Goal: Transaction & Acquisition: Purchase product/service

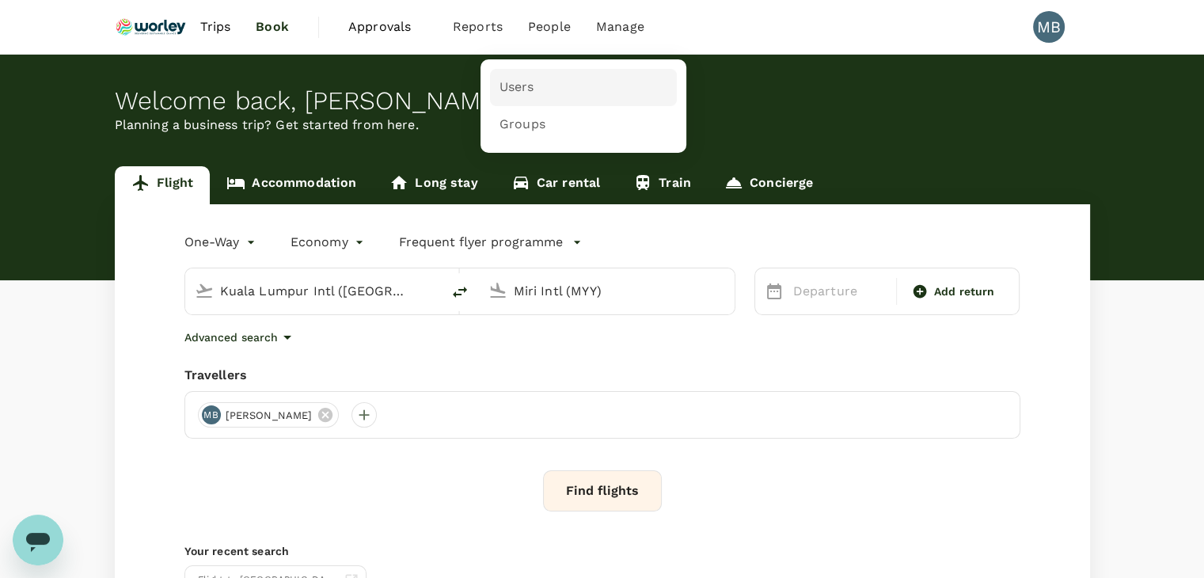
click at [522, 86] on span "Users" at bounding box center [516, 87] width 35 height 18
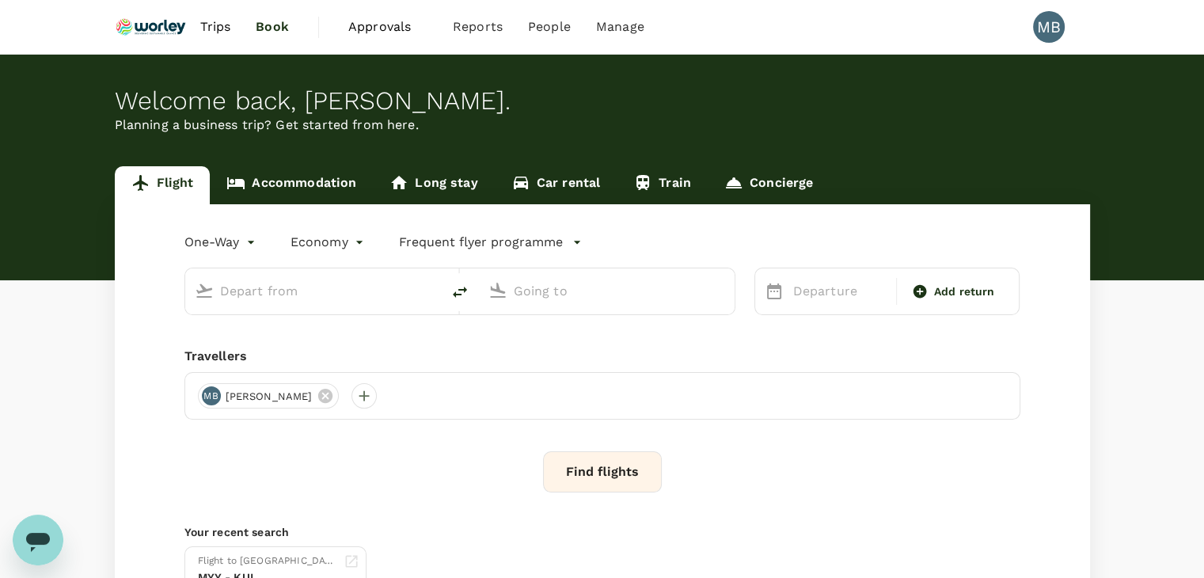
click at [246, 240] on body "Trips Book Approvals 0 Reports People Manage MB Welcome back , [PERSON_NAME] . …" at bounding box center [602, 366] width 1204 height 732
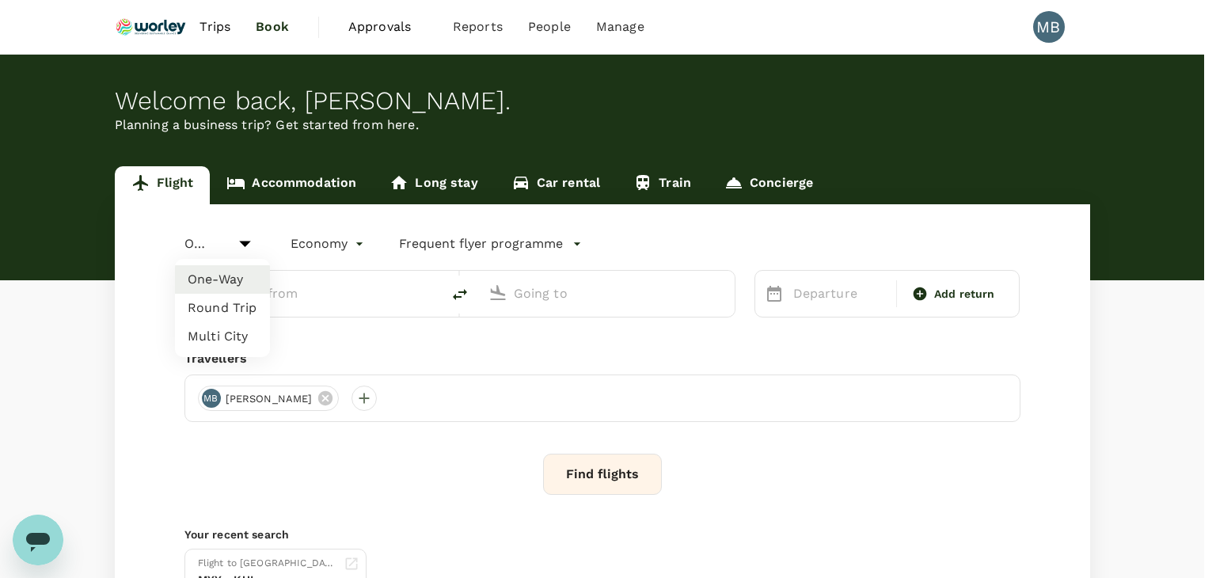
type input "Kuala Lumpur Intl ([GEOGRAPHIC_DATA])"
type input "Miri Intl (MYY)"
type input "Kuala Lumpur Intl ([GEOGRAPHIC_DATA])"
type input "Miri Intl (MYY)"
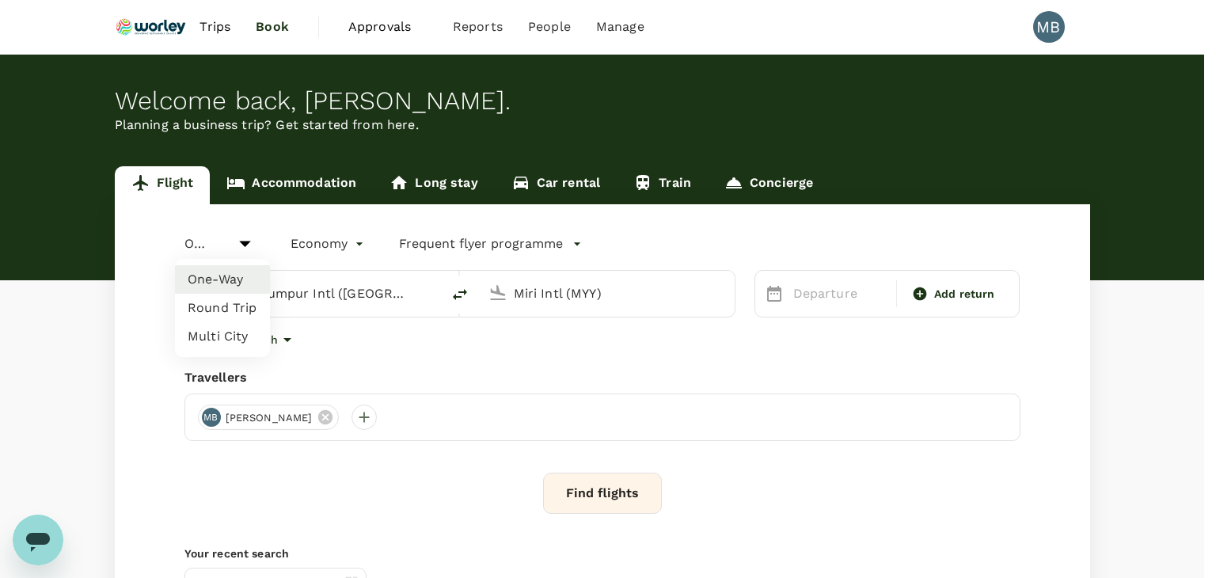
click at [231, 308] on li "Round Trip" at bounding box center [222, 308] width 95 height 28
type input "roundtrip"
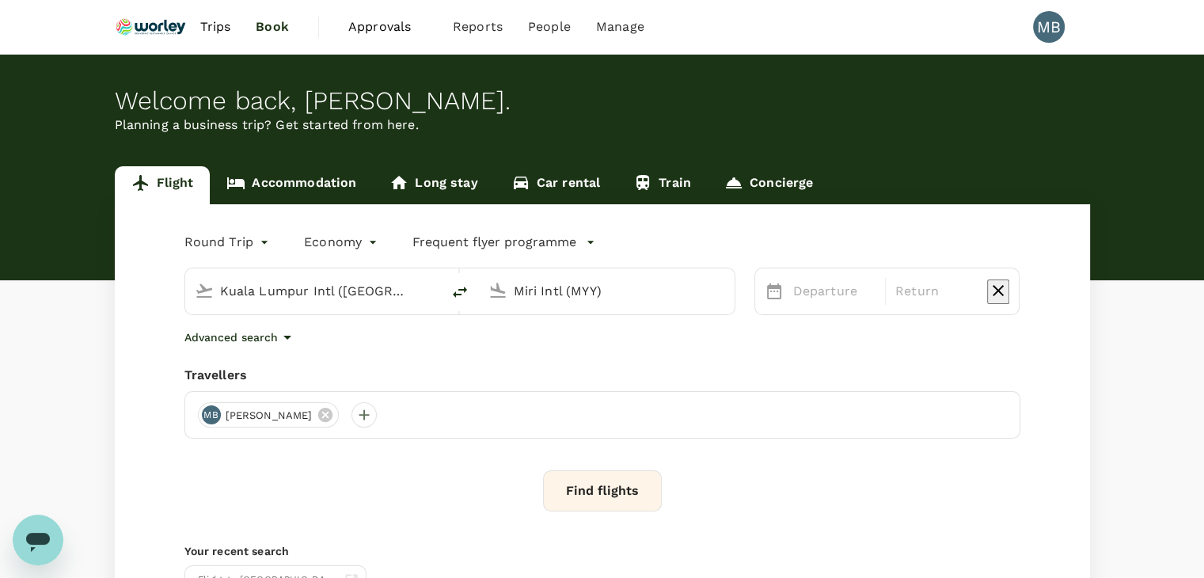
click at [522, 289] on input "Miri Intl (MYY)" at bounding box center [608, 291] width 188 height 25
click at [549, 390] on p "Kota Kinabalu Intl" at bounding box center [620, 399] width 364 height 19
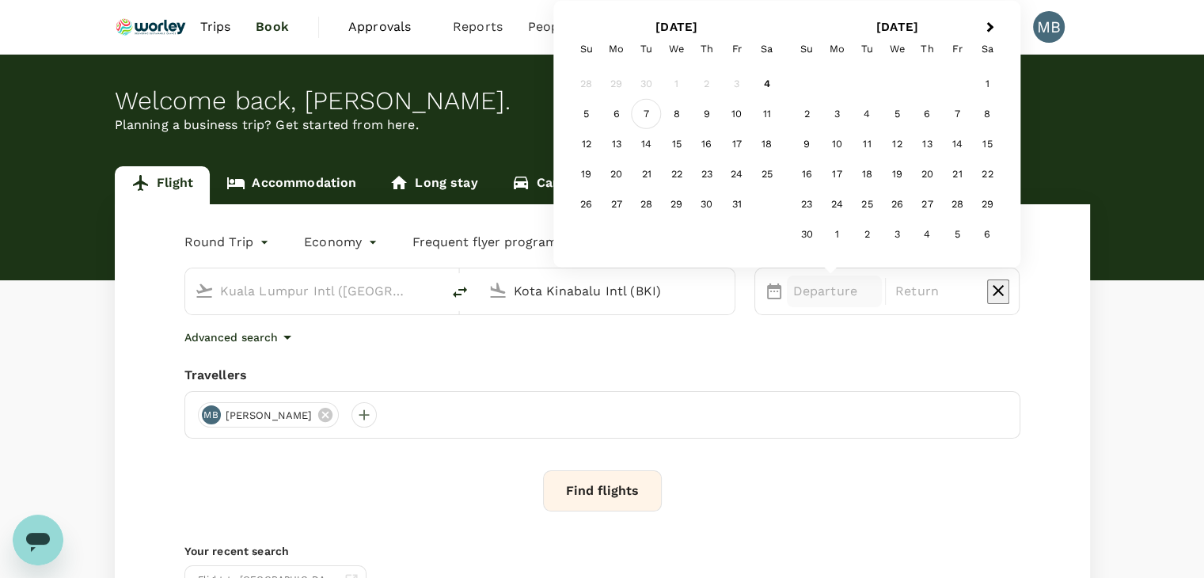
type input "Kota Kinabalu Intl (BKI)"
click at [648, 113] on div "7" at bounding box center [647, 114] width 30 height 30
click at [716, 114] on div "9" at bounding box center [707, 114] width 30 height 30
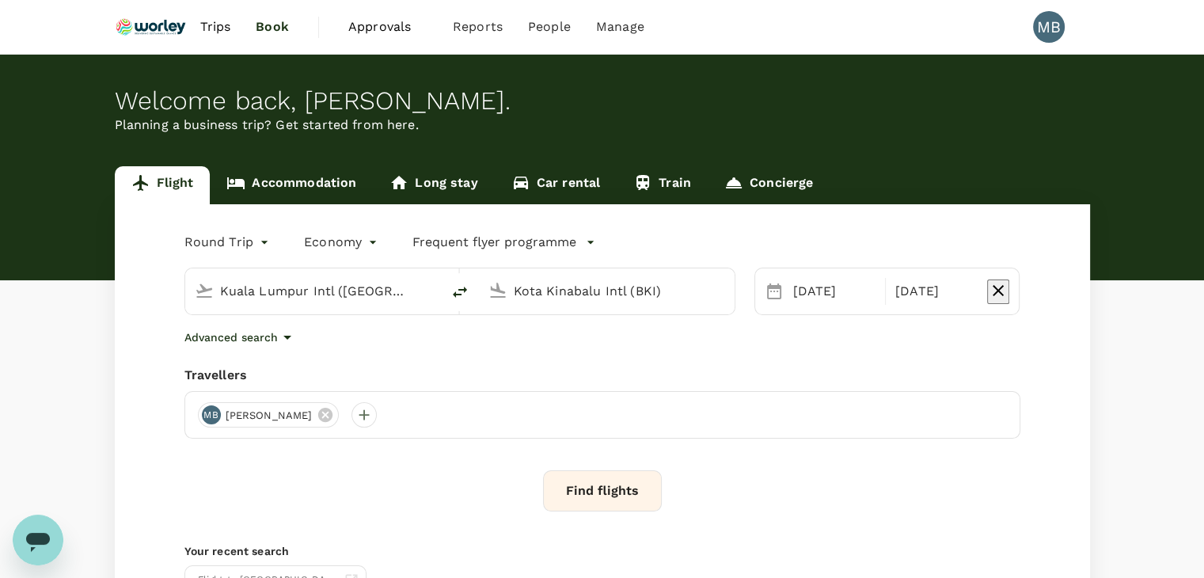
click at [614, 484] on button "Find flights" at bounding box center [602, 490] width 119 height 41
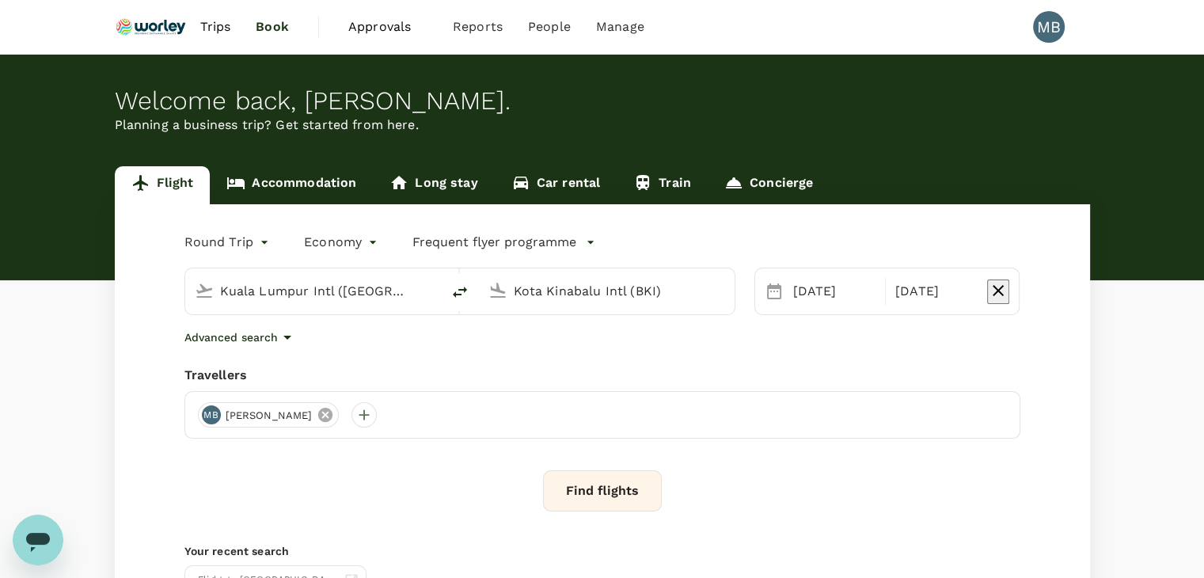
click at [334, 412] on icon at bounding box center [325, 414] width 17 height 17
click at [214, 412] on div at bounding box center [210, 414] width 25 height 25
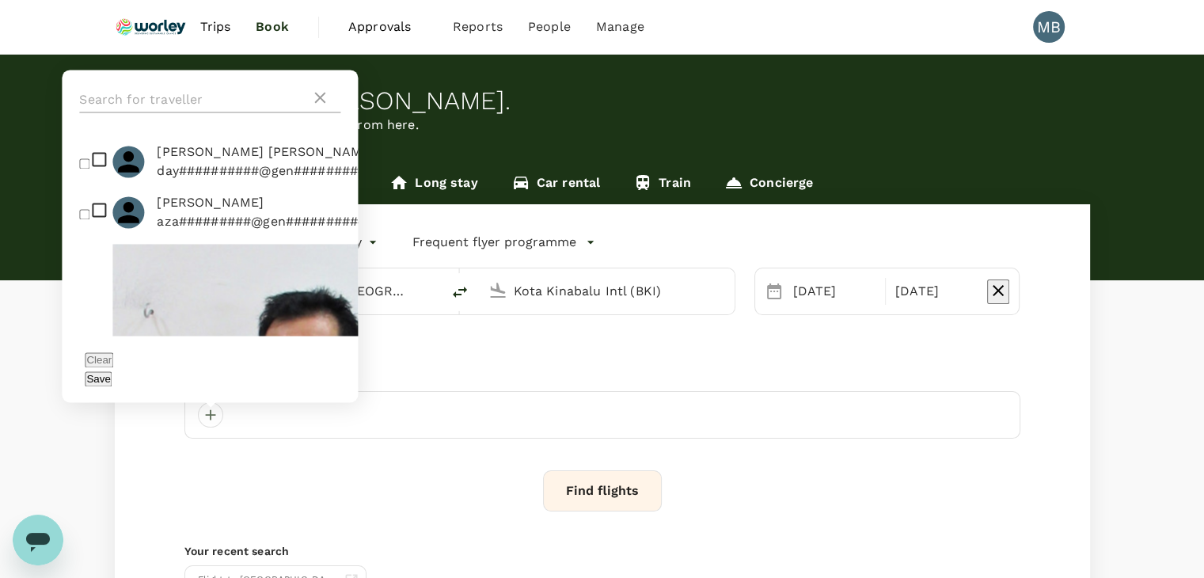
click at [172, 112] on input "text" at bounding box center [194, 99] width 231 height 25
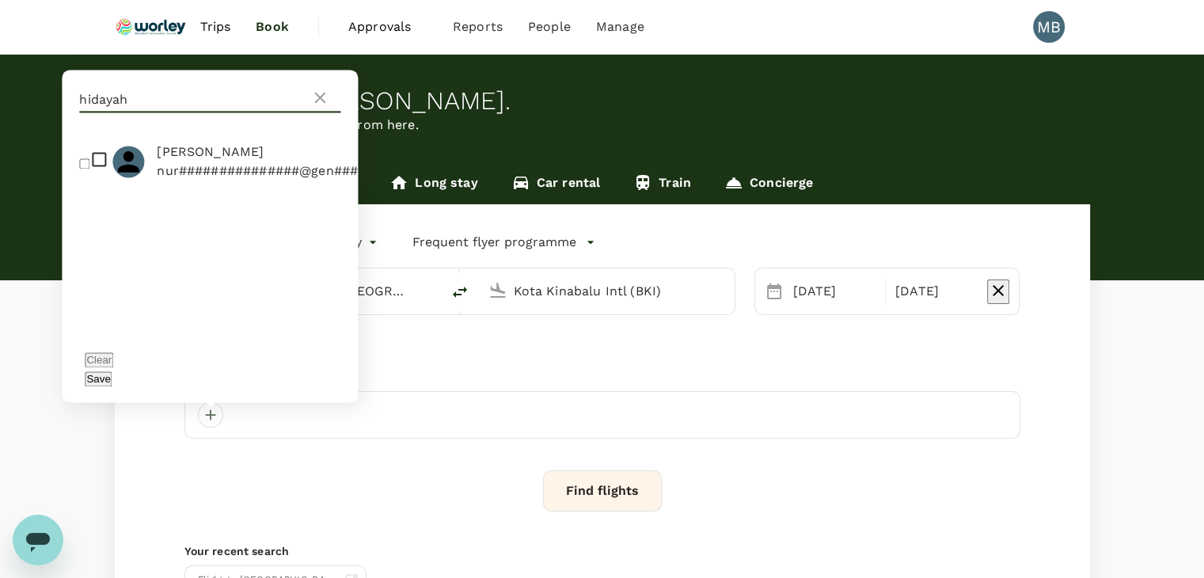
type input "hidayah"
click at [82, 169] on input "checkbox" at bounding box center [84, 163] width 10 height 10
checkbox input "true"
click at [112, 380] on button "Save" at bounding box center [98, 378] width 27 height 15
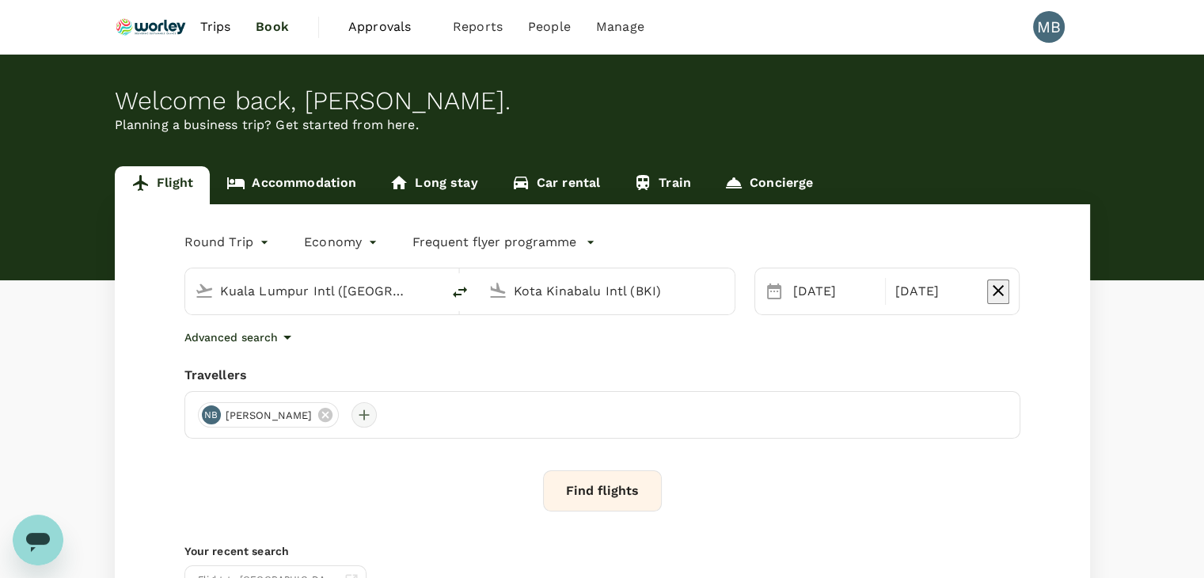
click at [377, 412] on div at bounding box center [363, 414] width 25 height 25
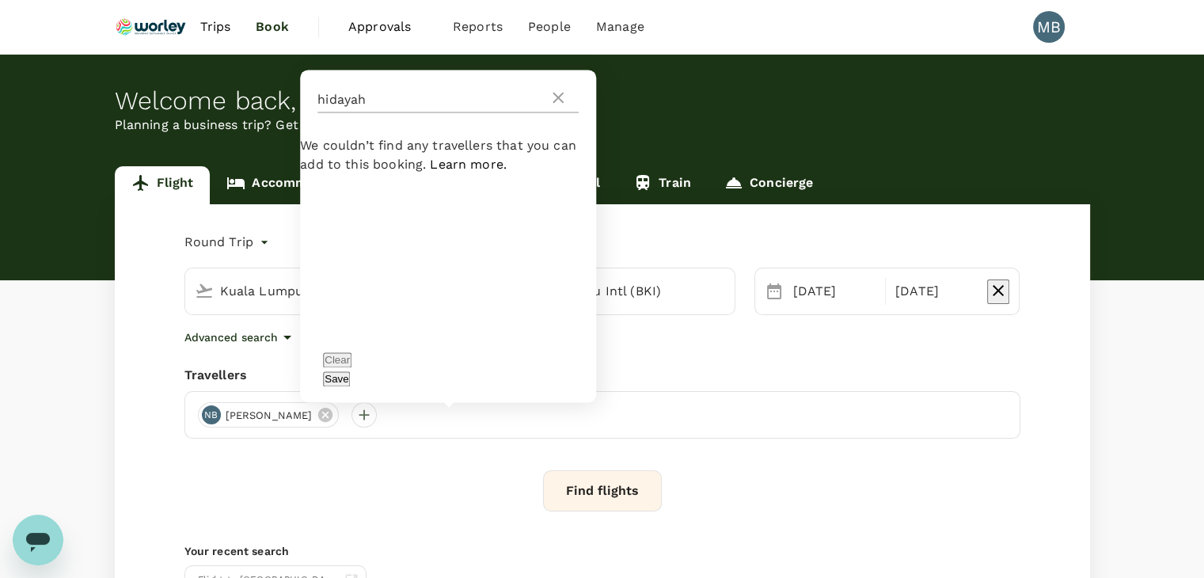
click at [559, 107] on icon at bounding box center [558, 97] width 19 height 19
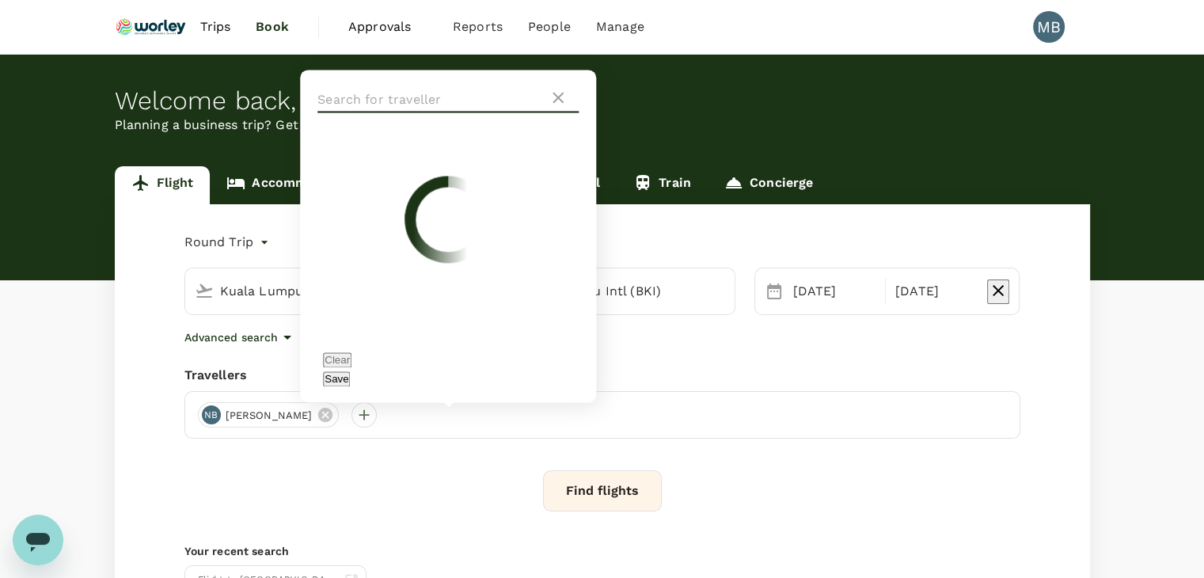
click at [512, 112] on input "text" at bounding box center [432, 99] width 231 height 25
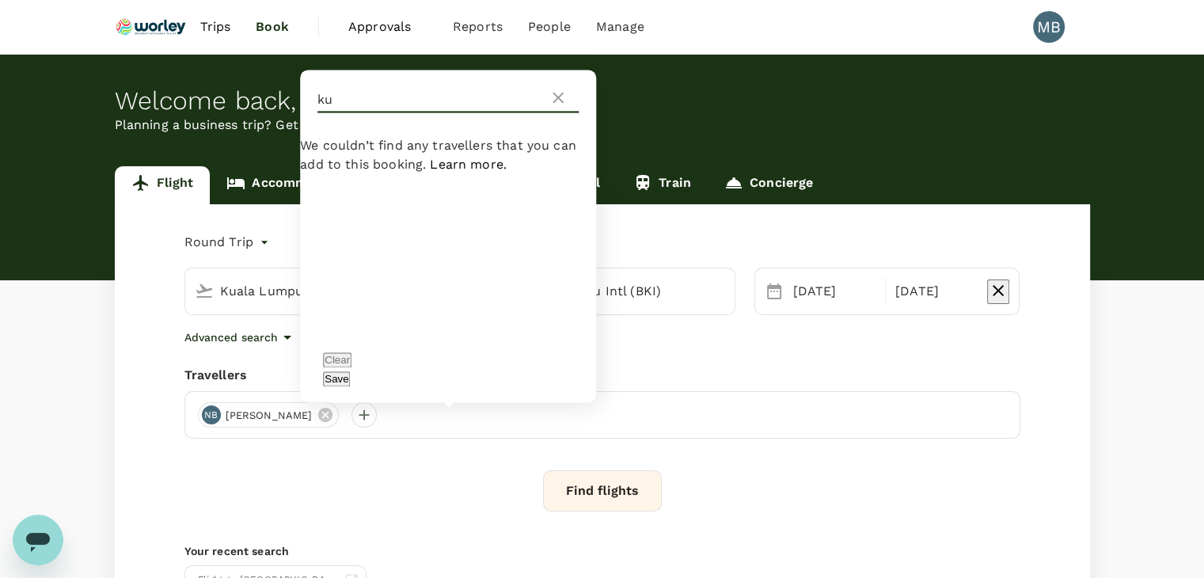
type input "k"
type input "akif"
click at [559, 107] on icon at bounding box center [558, 97] width 19 height 19
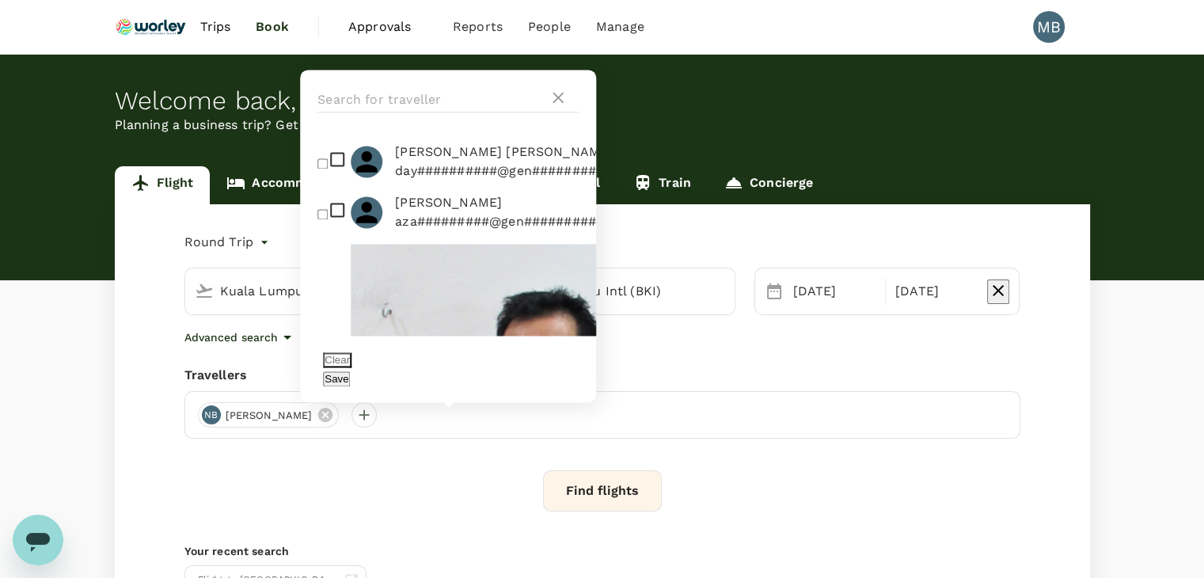
click at [351, 367] on button "Clear" at bounding box center [337, 359] width 28 height 15
click at [430, 112] on input "text" at bounding box center [432, 99] width 231 height 25
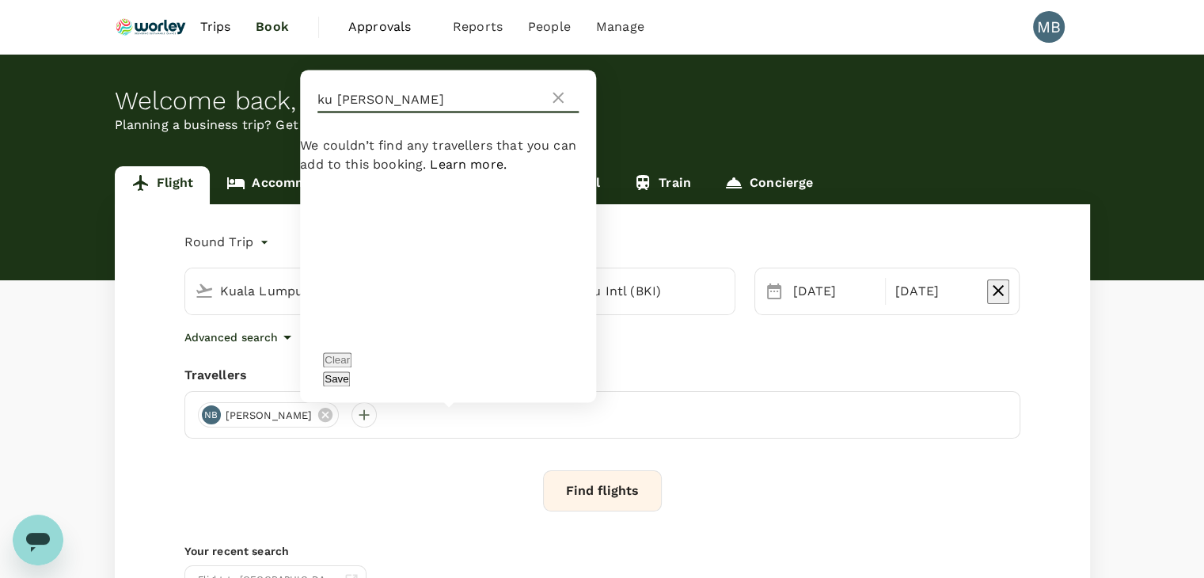
type input "ku [PERSON_NAME]"
click at [560, 107] on icon at bounding box center [558, 97] width 19 height 19
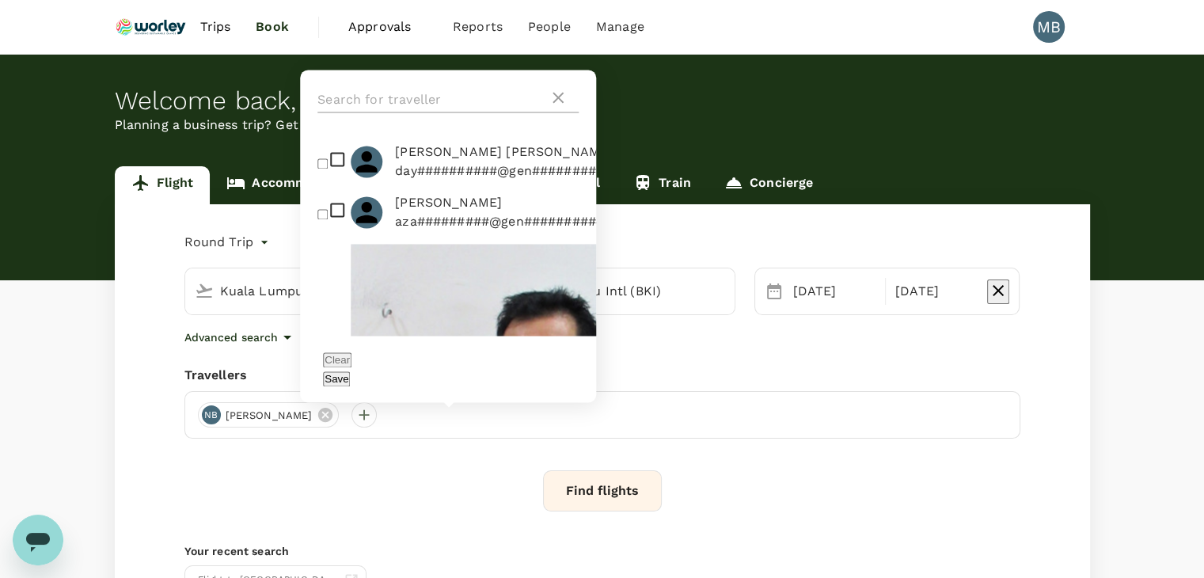
click at [554, 107] on icon at bounding box center [558, 97] width 19 height 19
click at [568, 488] on button "Find flights" at bounding box center [602, 490] width 119 height 41
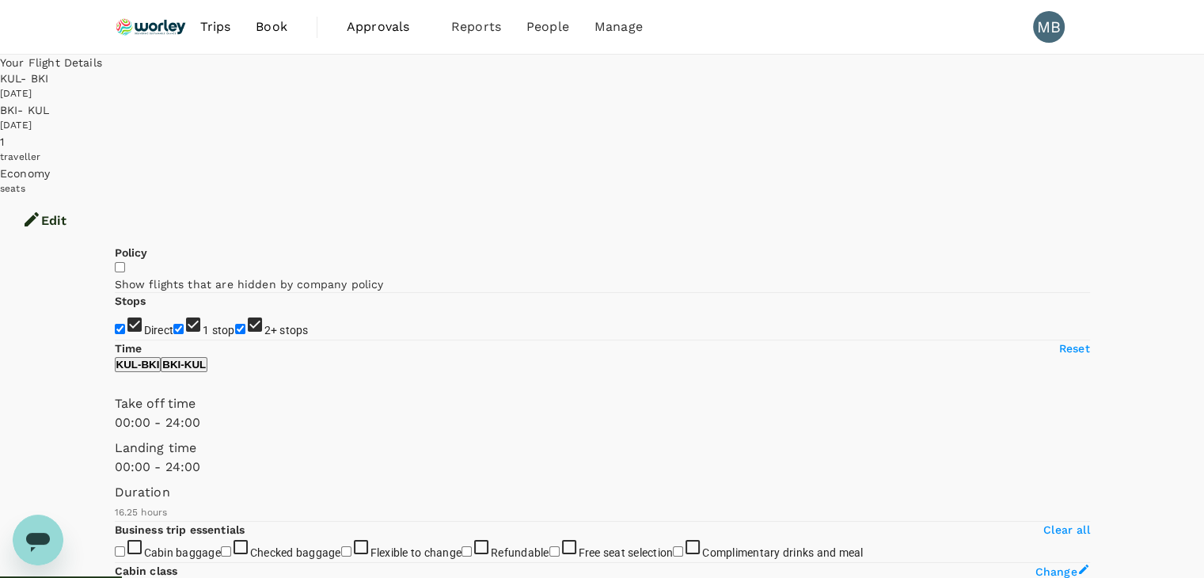
click at [173, 324] on input "1 stop" at bounding box center [178, 329] width 10 height 10
checkbox input "false"
click at [235, 324] on input "2+ stops" at bounding box center [240, 329] width 10 height 10
checkbox input "false"
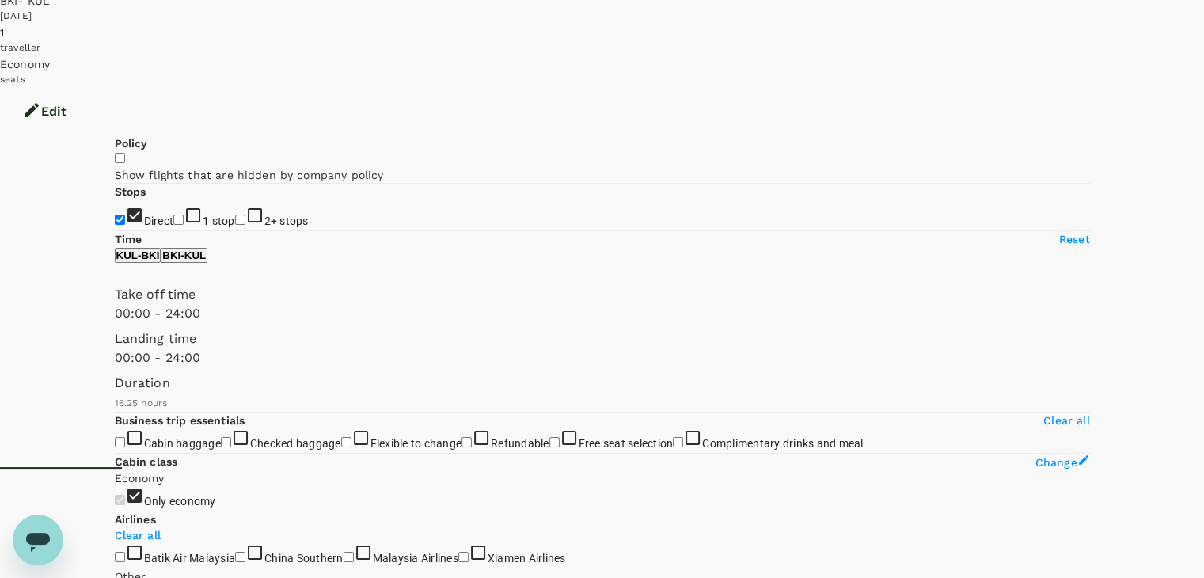
scroll to position [79, 0]
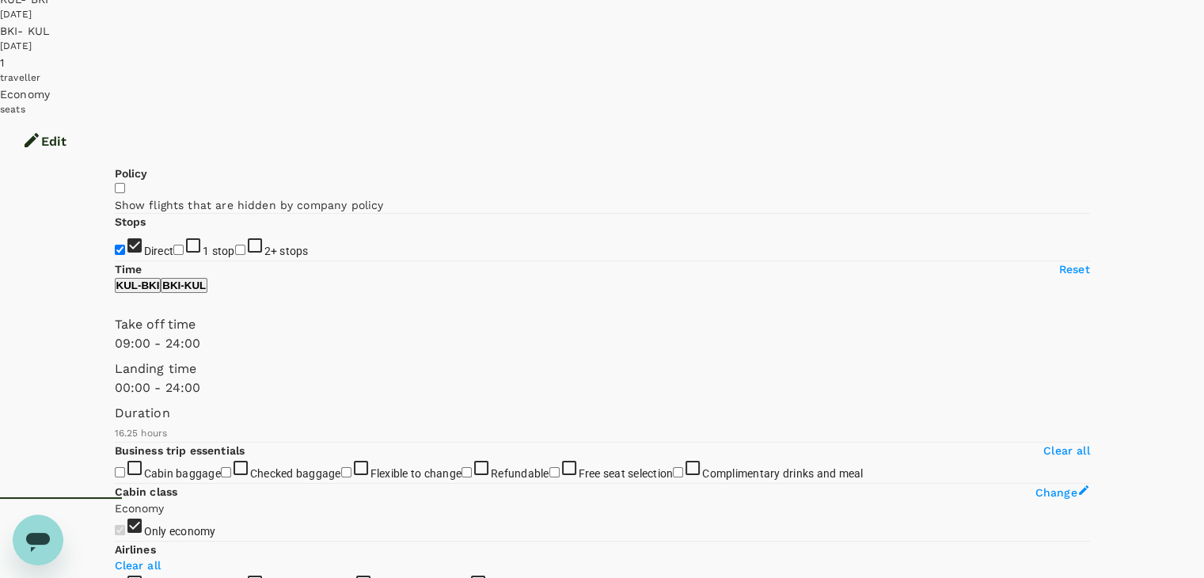
type input "480"
drag, startPoint x: 117, startPoint y: 386, endPoint x: 198, endPoint y: 380, distance: 81.0
click at [115, 353] on span at bounding box center [115, 353] width 0 height 0
type input "720"
drag, startPoint x: 351, startPoint y: 389, endPoint x: 238, endPoint y: 387, distance: 113.2
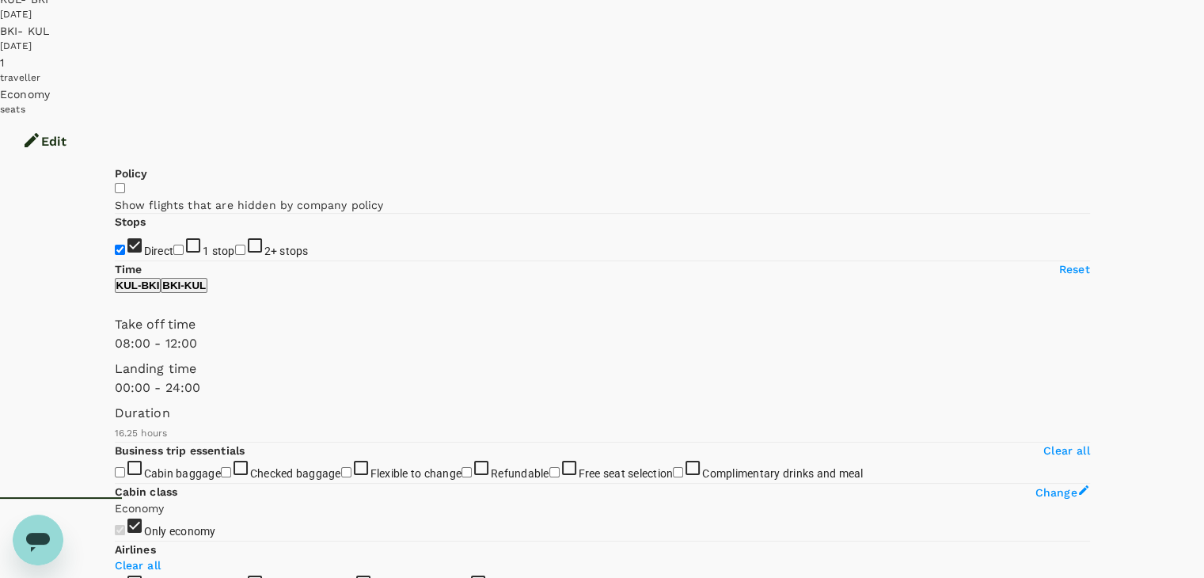
click at [115, 353] on span at bounding box center [115, 353] width 0 height 0
click at [206, 291] on p "BKI - KUL" at bounding box center [184, 285] width 44 height 12
type input "750"
drag, startPoint x: 118, startPoint y: 389, endPoint x: 242, endPoint y: 378, distance: 124.8
click at [115, 353] on span at bounding box center [115, 353] width 0 height 0
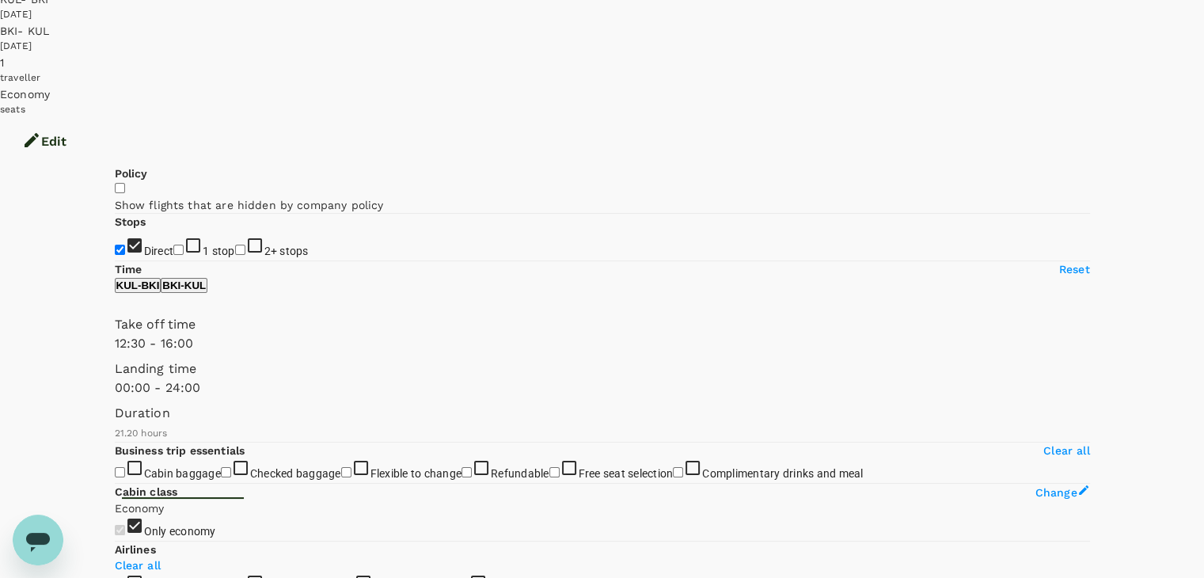
type input "930"
drag, startPoint x: 356, startPoint y: 388, endPoint x: 272, endPoint y: 387, distance: 84.7
click at [115, 353] on span at bounding box center [115, 353] width 0 height 0
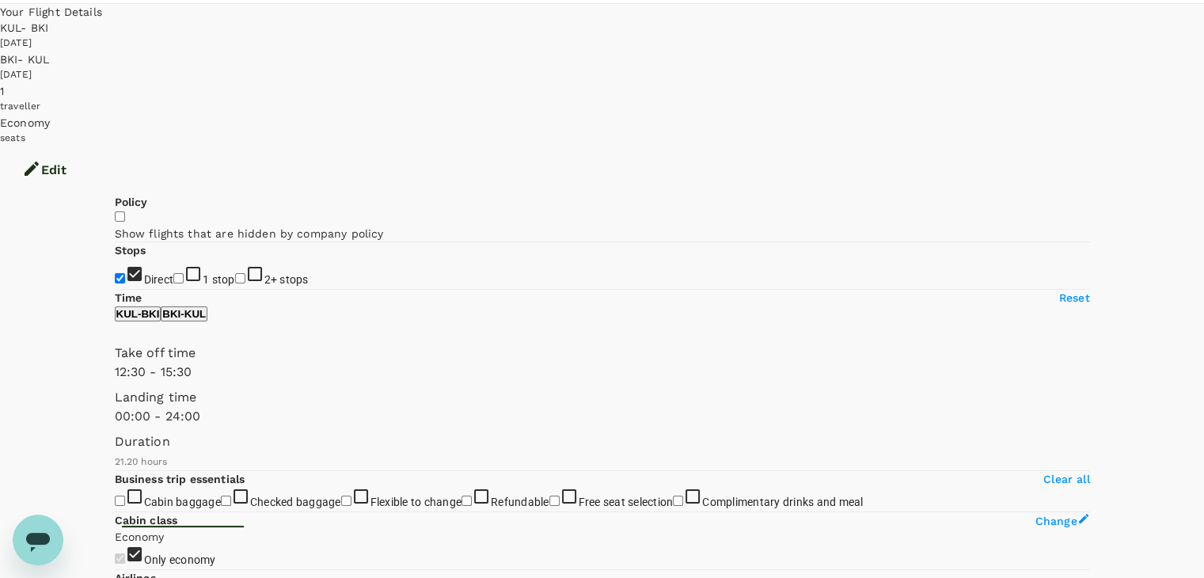
scroll to position [0, 0]
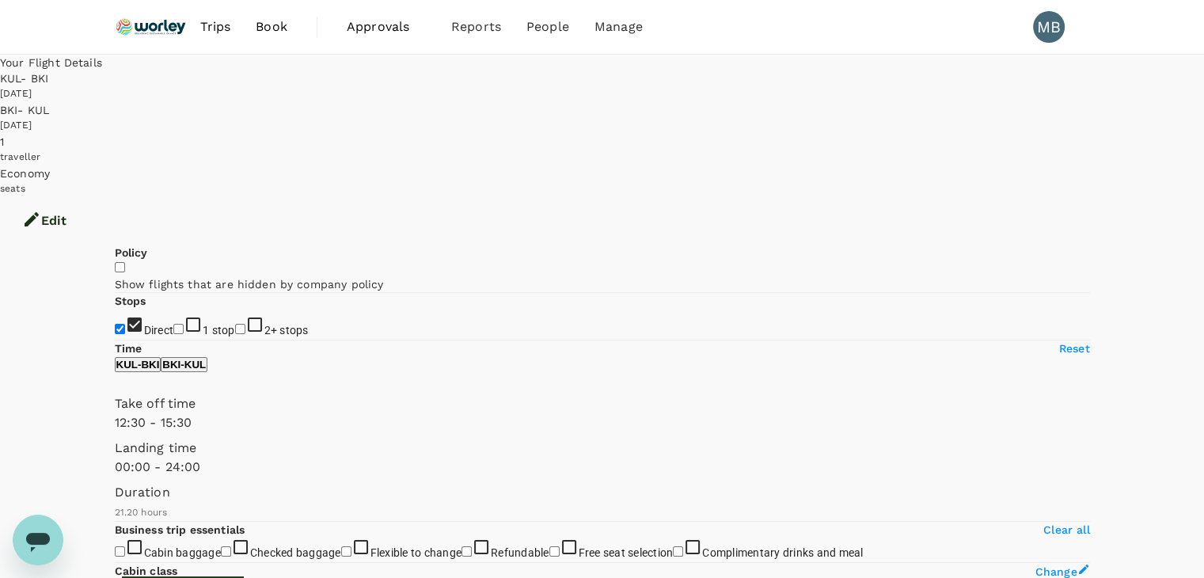
click at [160, 370] on p "KUL - BKI" at bounding box center [138, 365] width 44 height 12
type input "420"
click at [115, 432] on span at bounding box center [115, 432] width 0 height 0
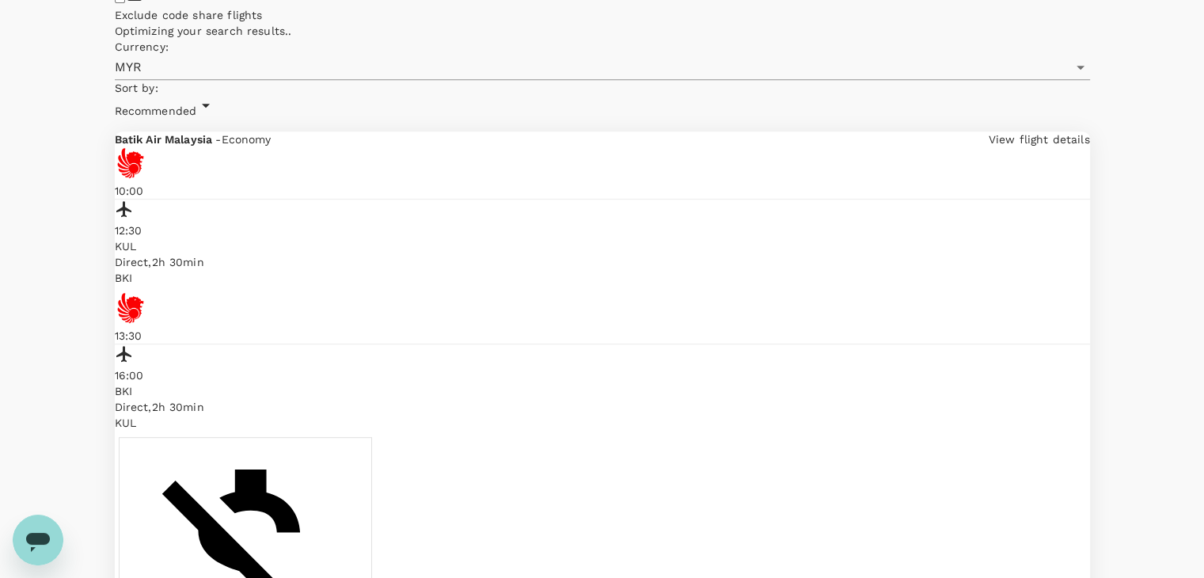
scroll to position [712, 0]
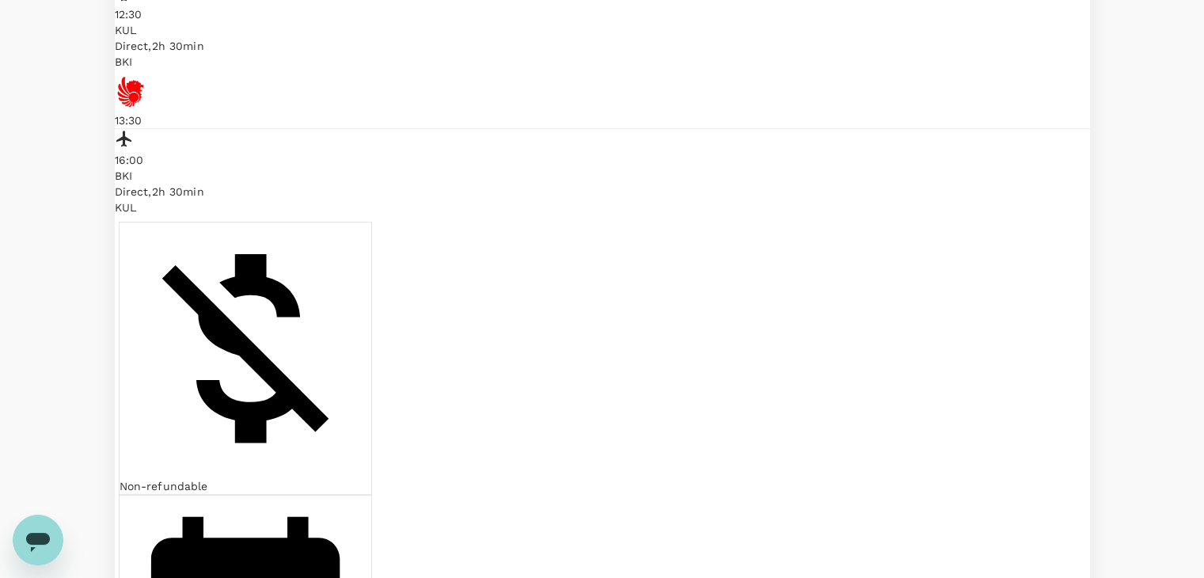
scroll to position [932, 0]
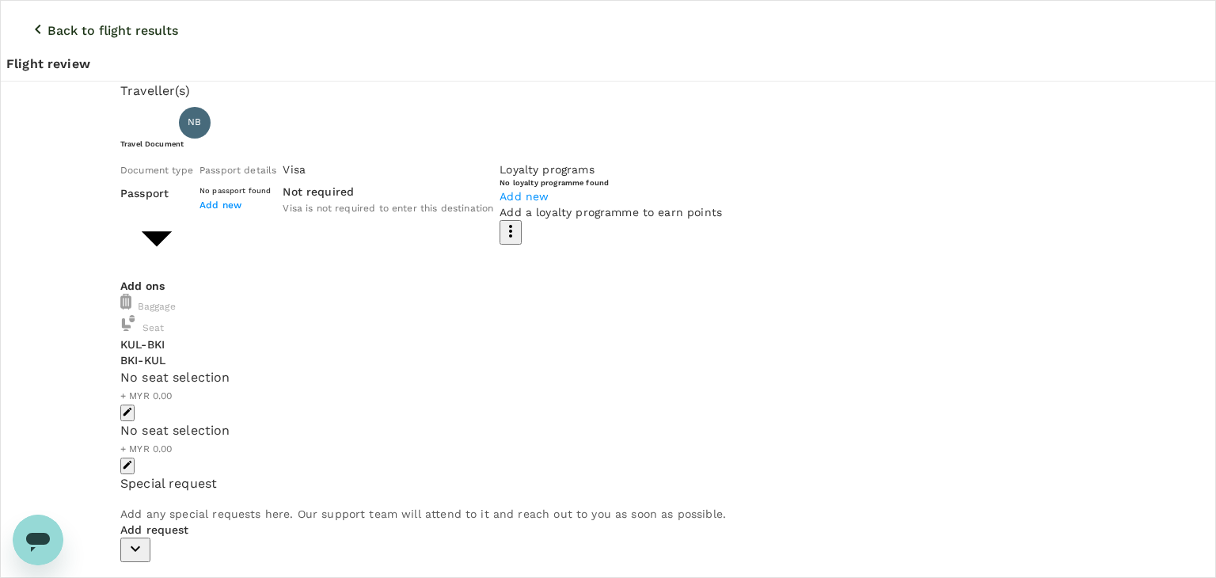
click at [366, 226] on body "Back to flight results Flight review Traveller(s) Traveller 1 : NB [PERSON_NAME…" at bounding box center [608, 546] width 1216 height 1092
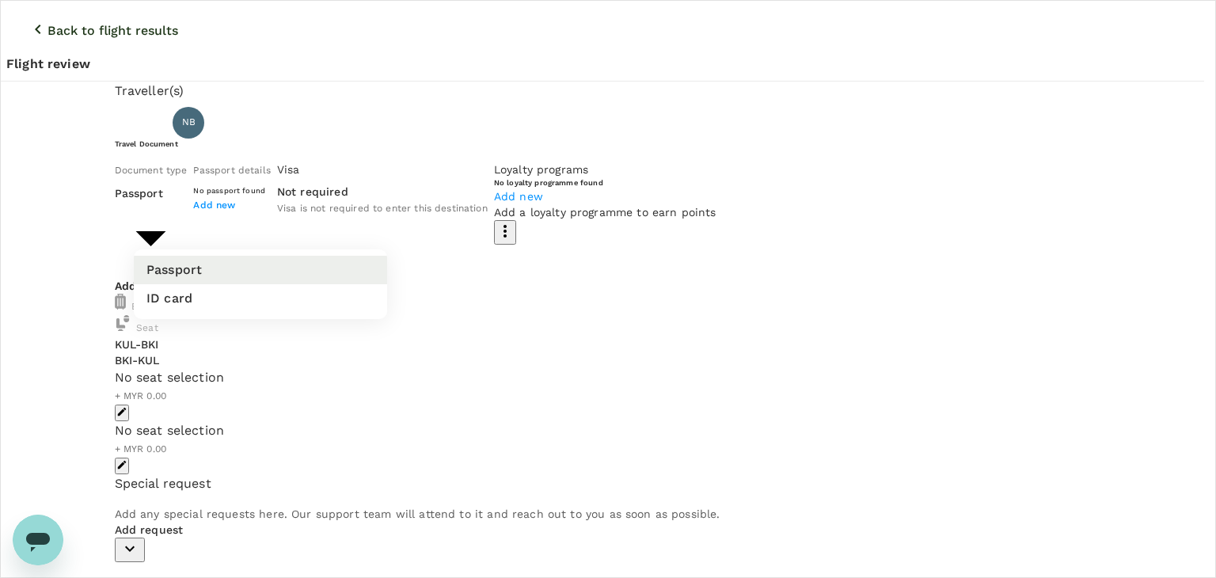
click at [332, 293] on li "ID card" at bounding box center [260, 298] width 253 height 28
type input "Id card"
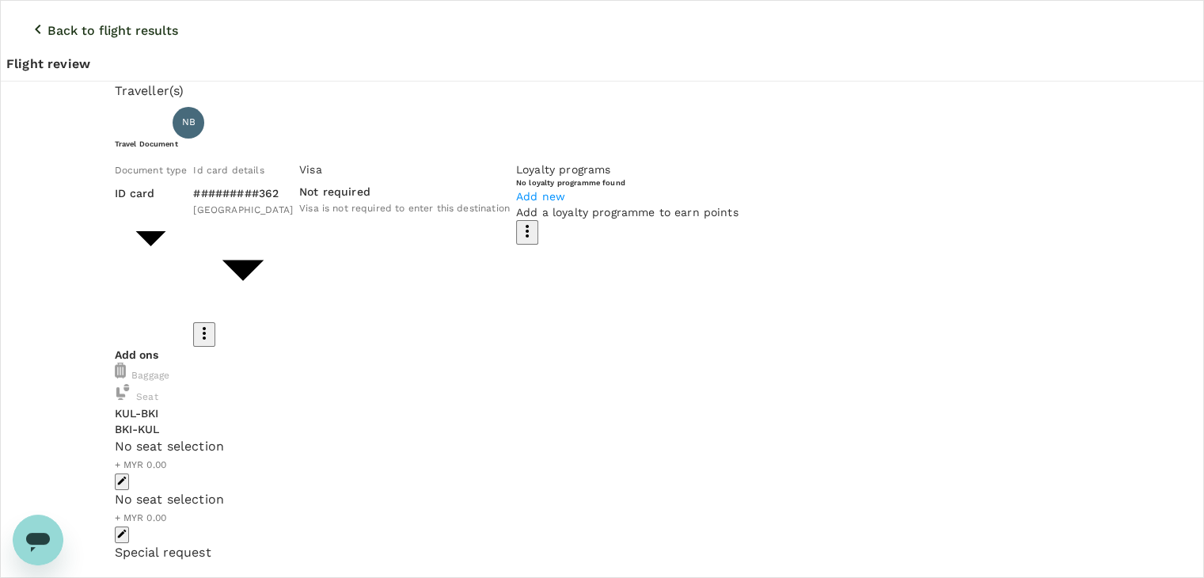
click at [115, 437] on span at bounding box center [115, 437] width 0 height 0
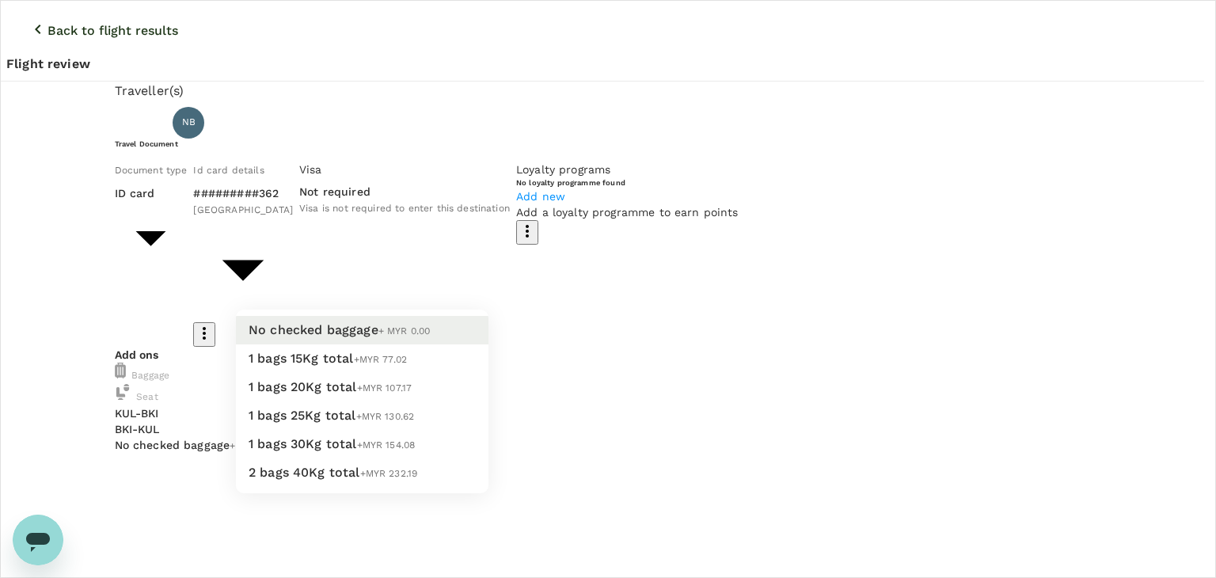
click at [427, 401] on li "1 bags 20Kg total +MYR 107.17" at bounding box center [362, 387] width 253 height 28
type input "2 - 107.17"
click at [408, 401] on li "1 bags 20Kg total +MYR 122.81" at bounding box center [362, 387] width 253 height 28
type input "2 - 122.81"
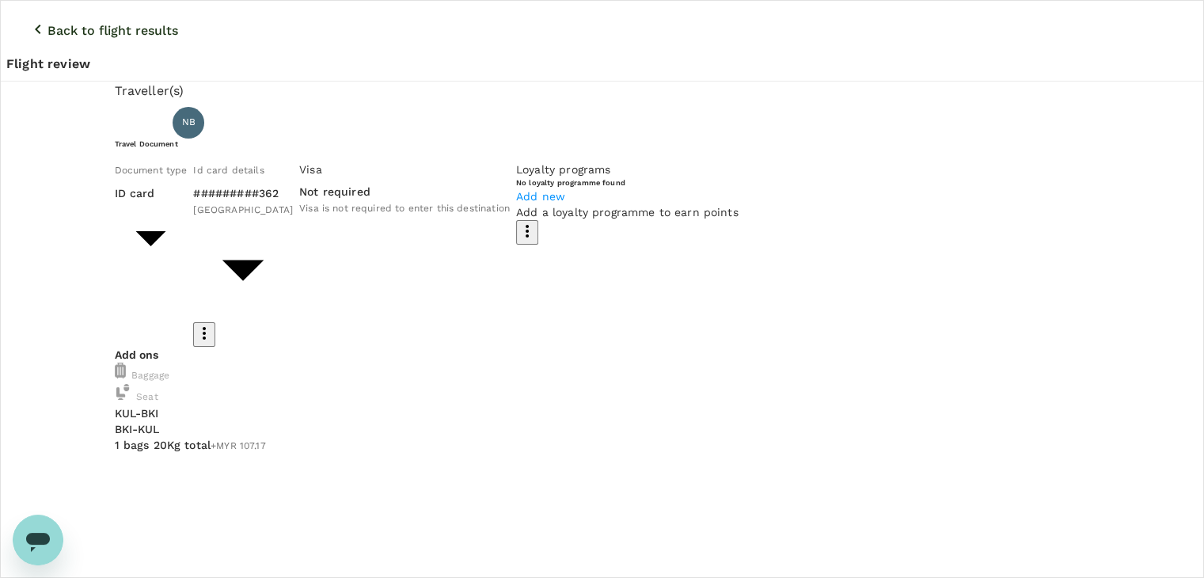
type input "9f734e1c-7c64-4d57-9351-fcdd23c027f8"
click at [35, 25] on icon "button" at bounding box center [38, 29] width 6 height 9
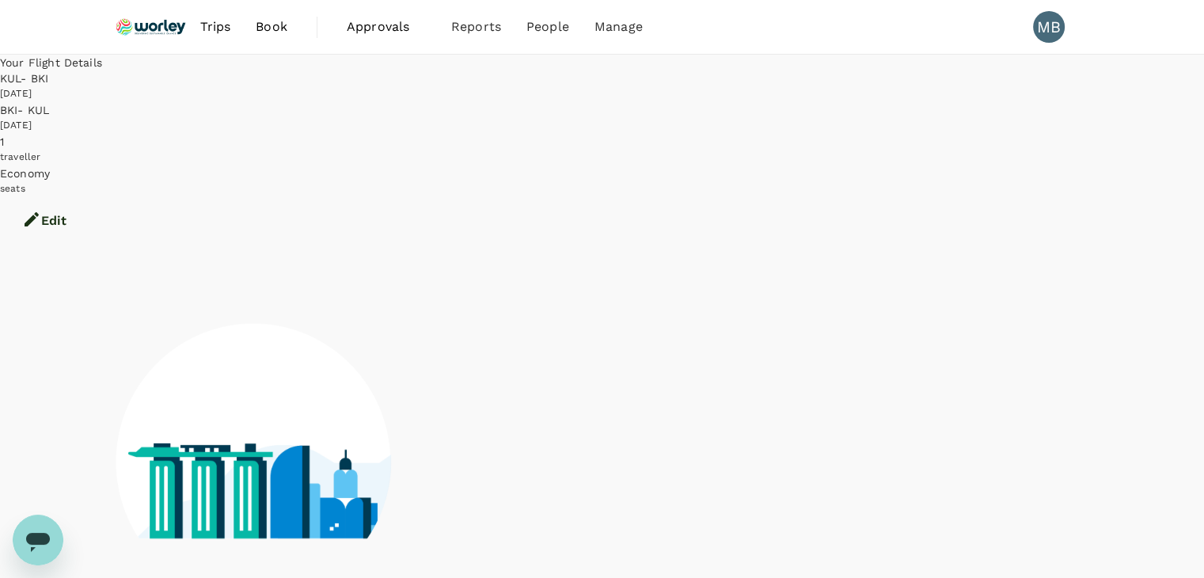
scroll to position [10, 0]
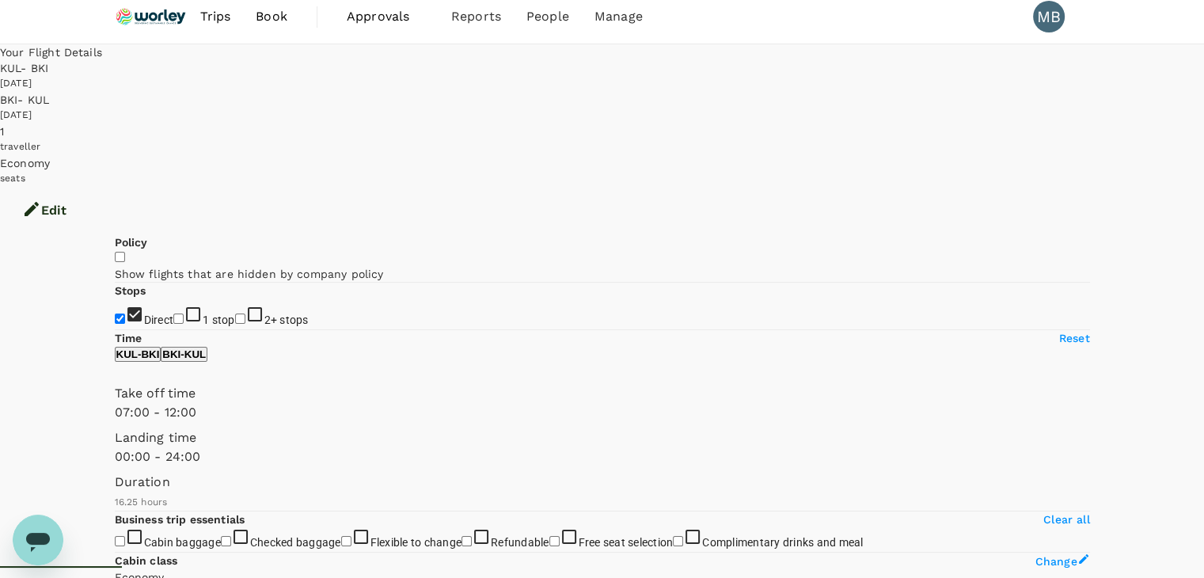
click at [39, 202] on icon "button" at bounding box center [32, 209] width 14 height 14
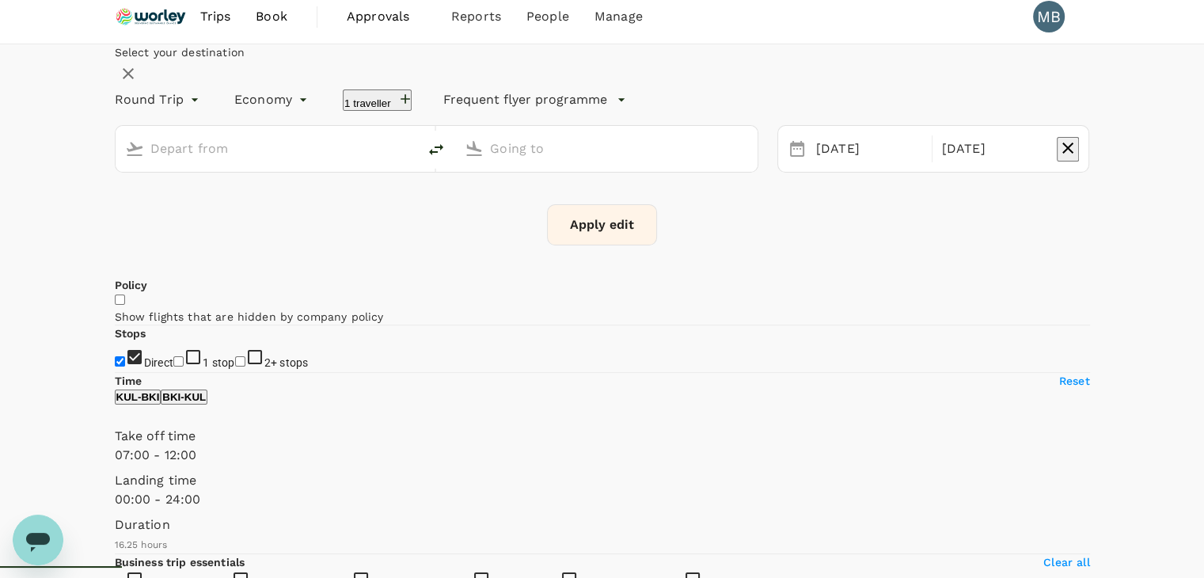
type input "Kuala Lumpur Intl ([GEOGRAPHIC_DATA])"
type input "Kota Kinabalu Intl (BKI)"
click at [413, 107] on icon "button" at bounding box center [405, 99] width 16 height 16
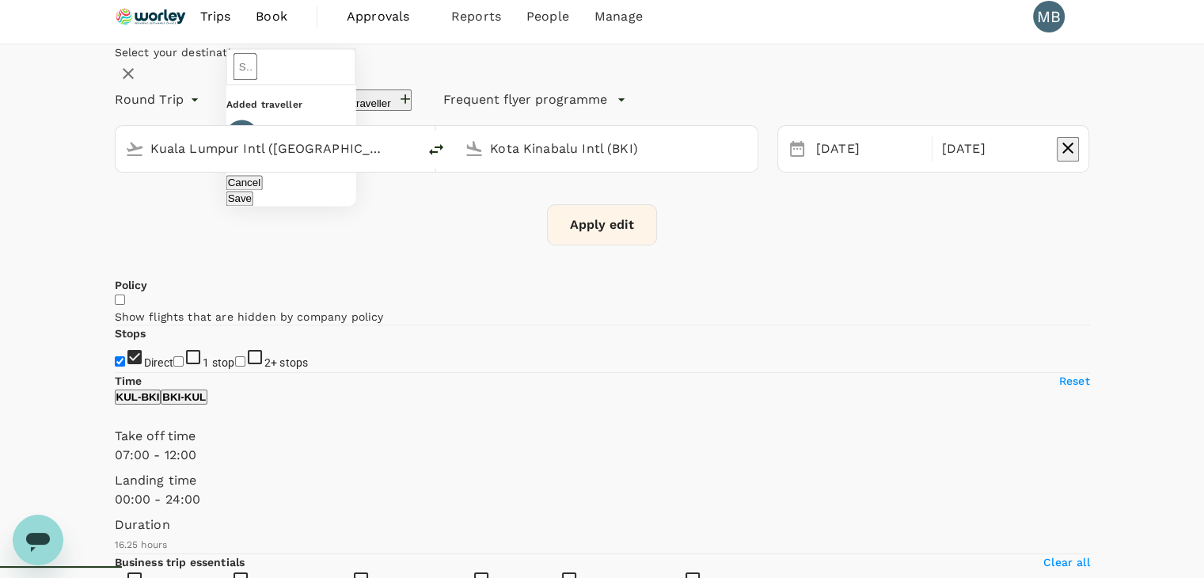
click at [257, 80] on input "text" at bounding box center [246, 66] width 24 height 27
type input "ku"
click at [158, 11] on img at bounding box center [151, 16] width 73 height 35
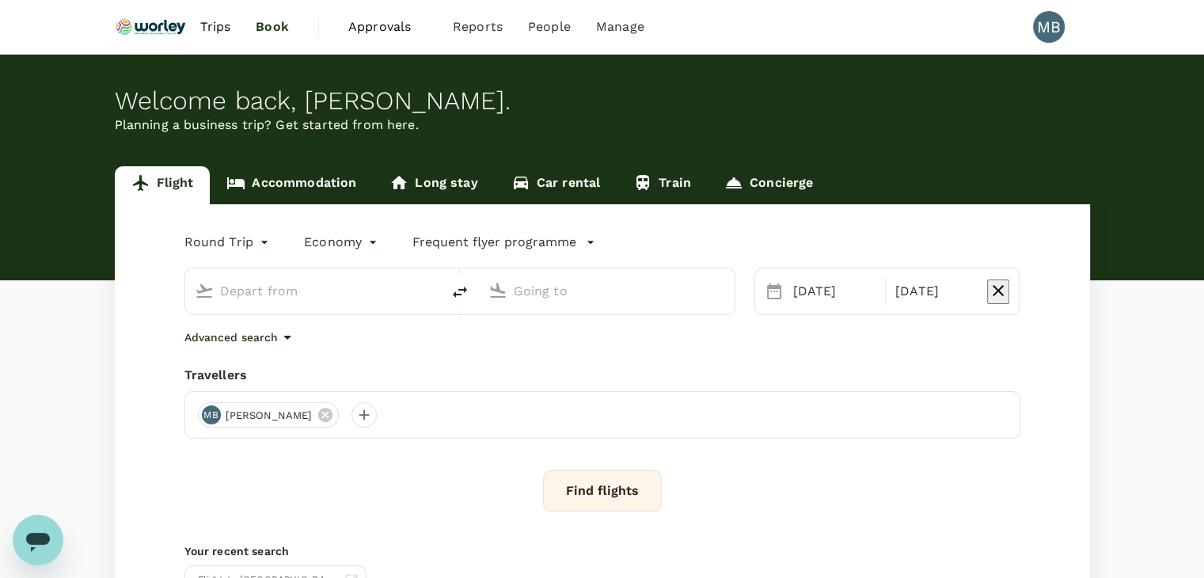
type input "Kuala Lumpur Intl ([GEOGRAPHIC_DATA])"
type input "Kota Kinabalu Intl (BKI)"
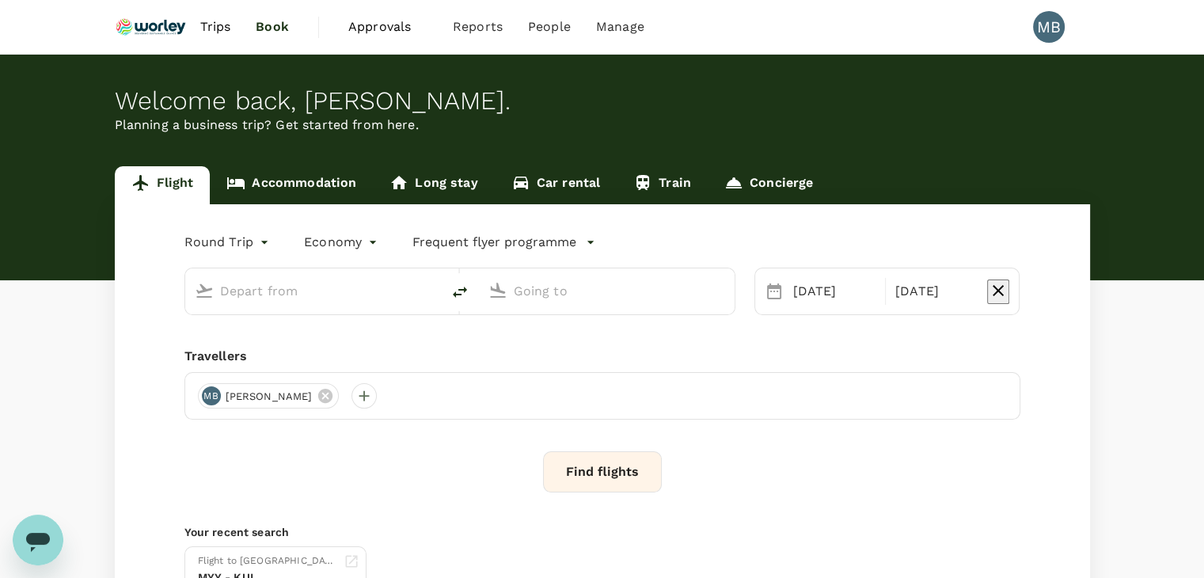
type input "Kuala Lumpur Intl ([GEOGRAPHIC_DATA])"
type input "Kota Kinabalu Intl (BKI)"
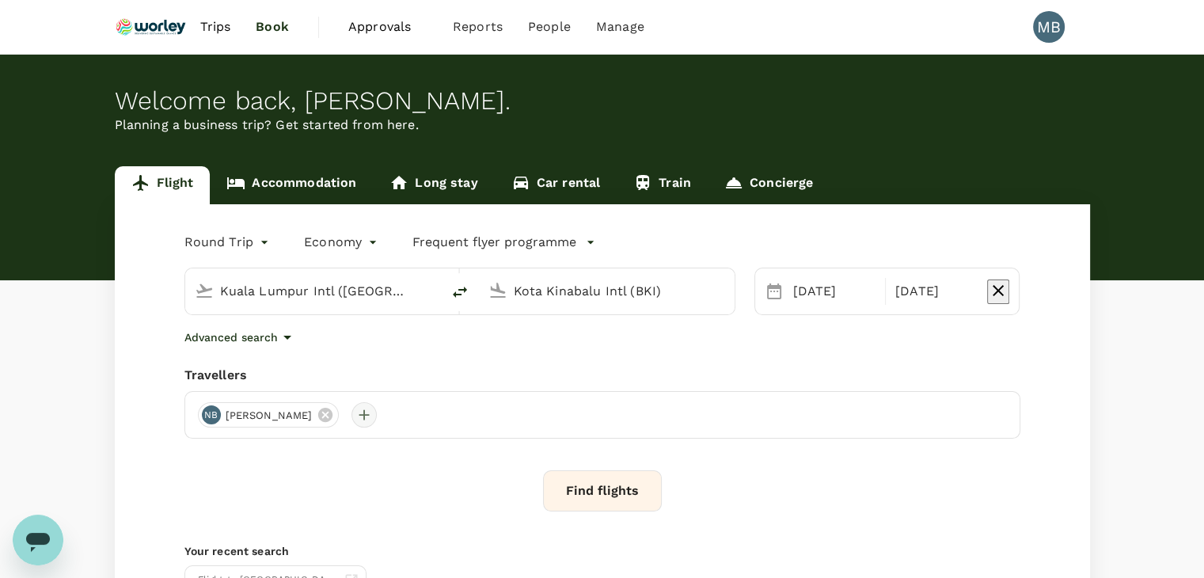
click at [377, 409] on div at bounding box center [363, 414] width 25 height 25
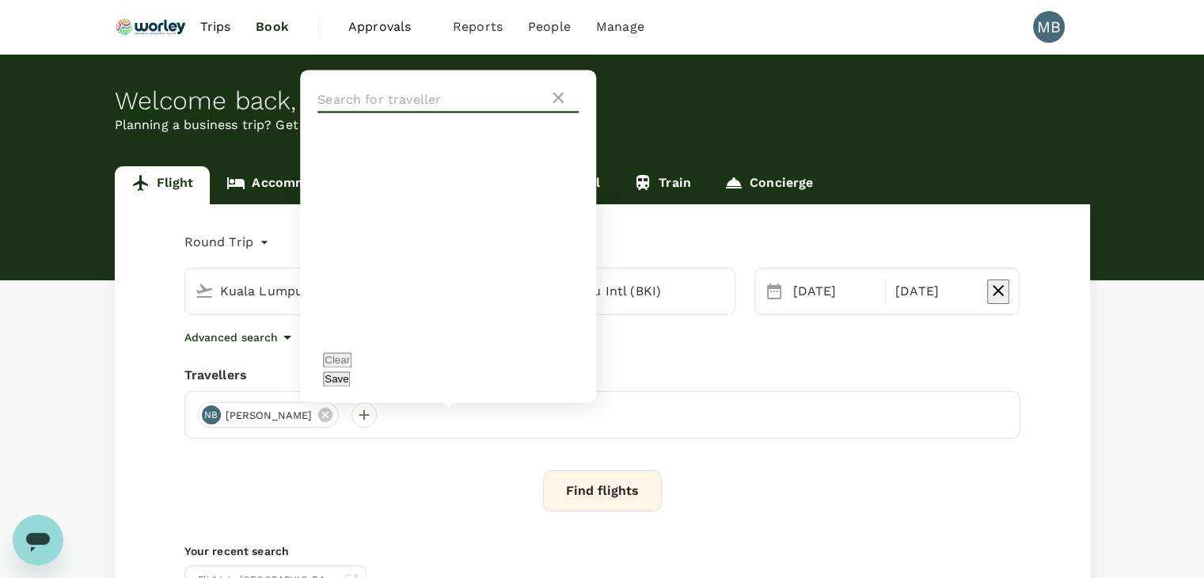
click at [336, 112] on input "text" at bounding box center [432, 99] width 231 height 25
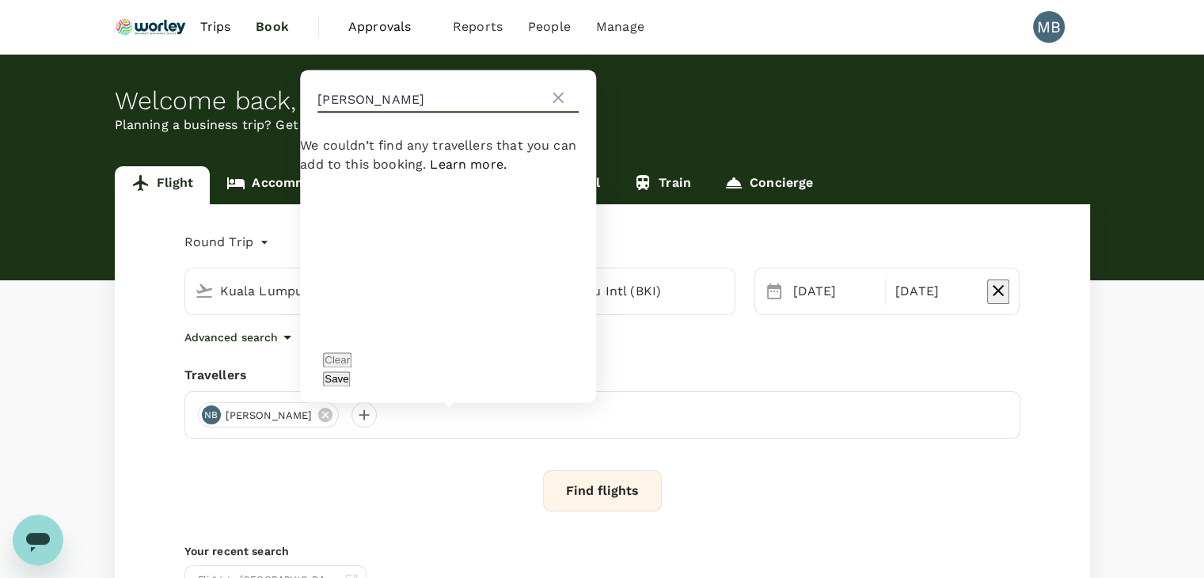
type input "[PERSON_NAME]"
click at [560, 103] on icon at bounding box center [558, 97] width 11 height 11
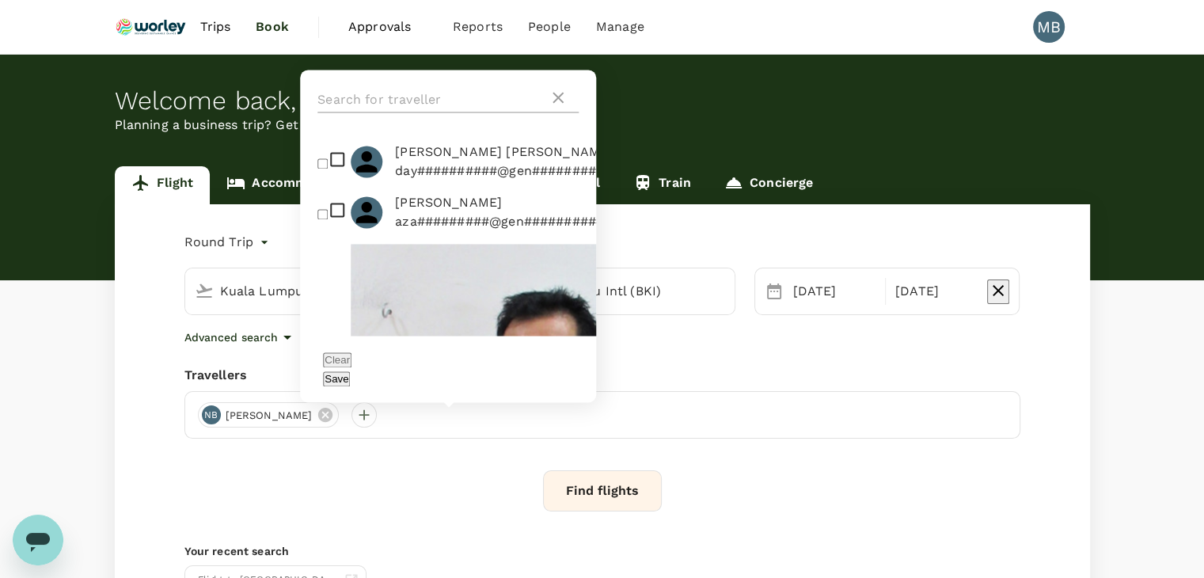
click at [562, 103] on icon at bounding box center [558, 97] width 11 height 11
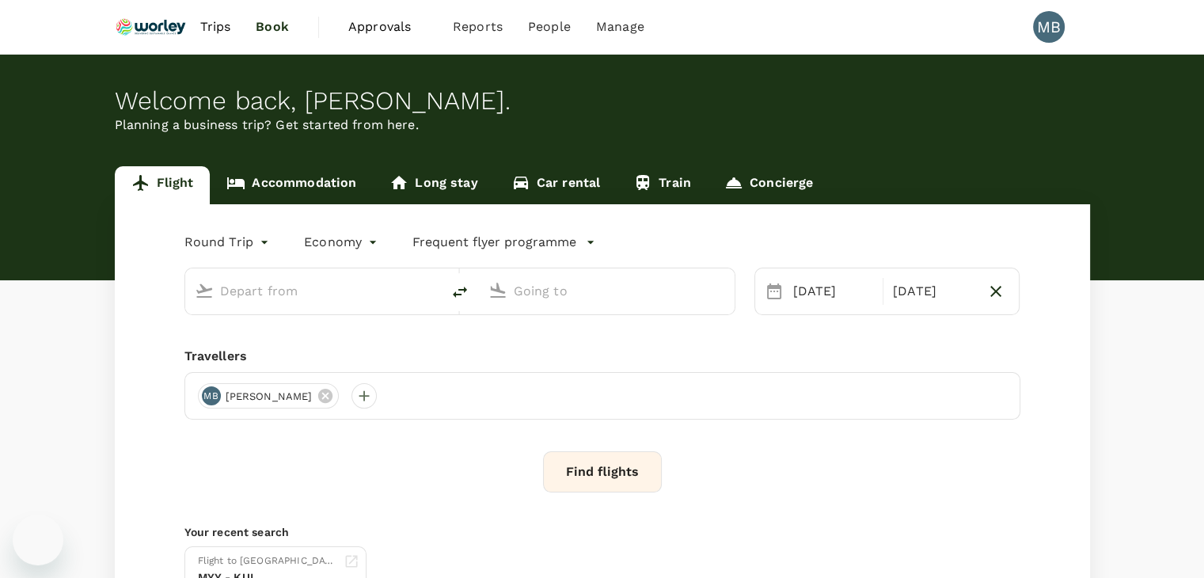
type input "Kuala Lumpur Intl ([GEOGRAPHIC_DATA])"
type input "Kota Kinabalu Intl (BKI)"
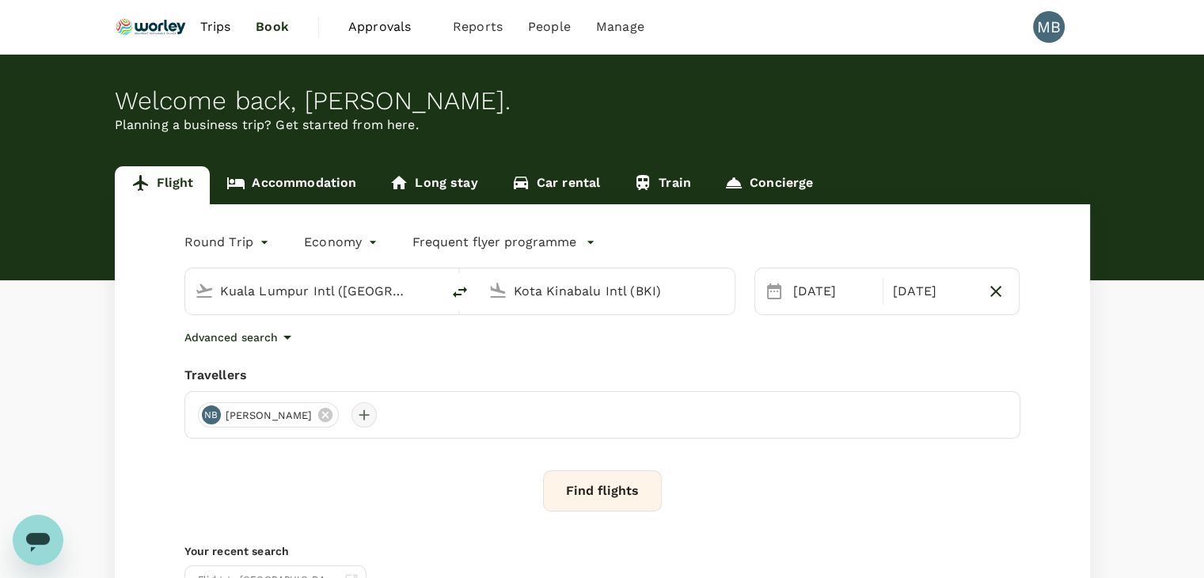
click at [377, 416] on div at bounding box center [363, 414] width 25 height 25
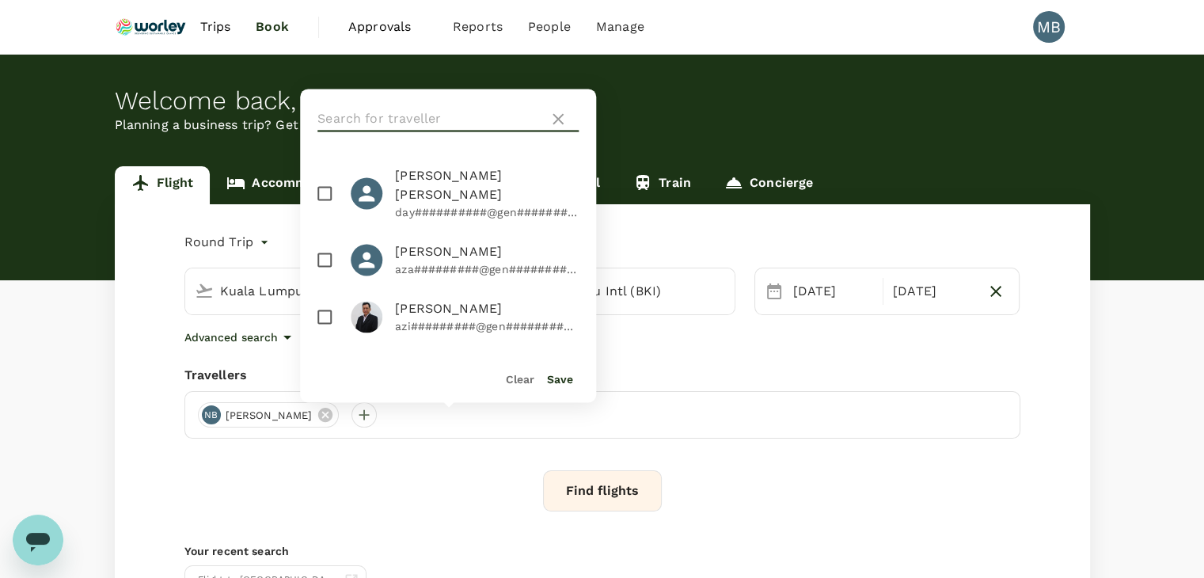
click at [412, 121] on input "text" at bounding box center [429, 118] width 225 height 25
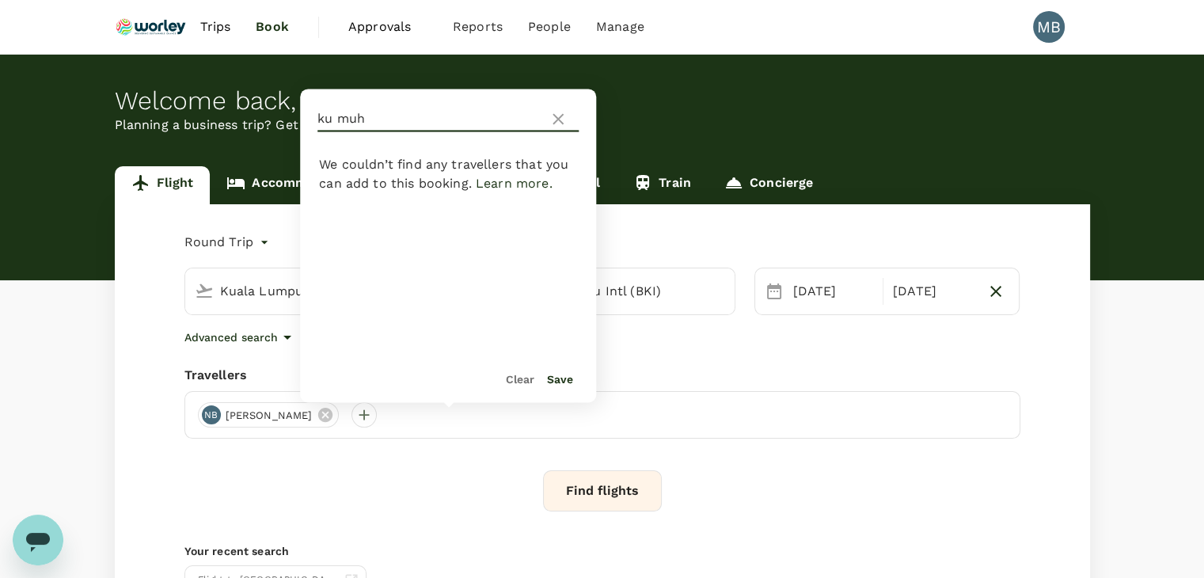
type input "ku muh"
click at [555, 118] on icon at bounding box center [558, 118] width 19 height 19
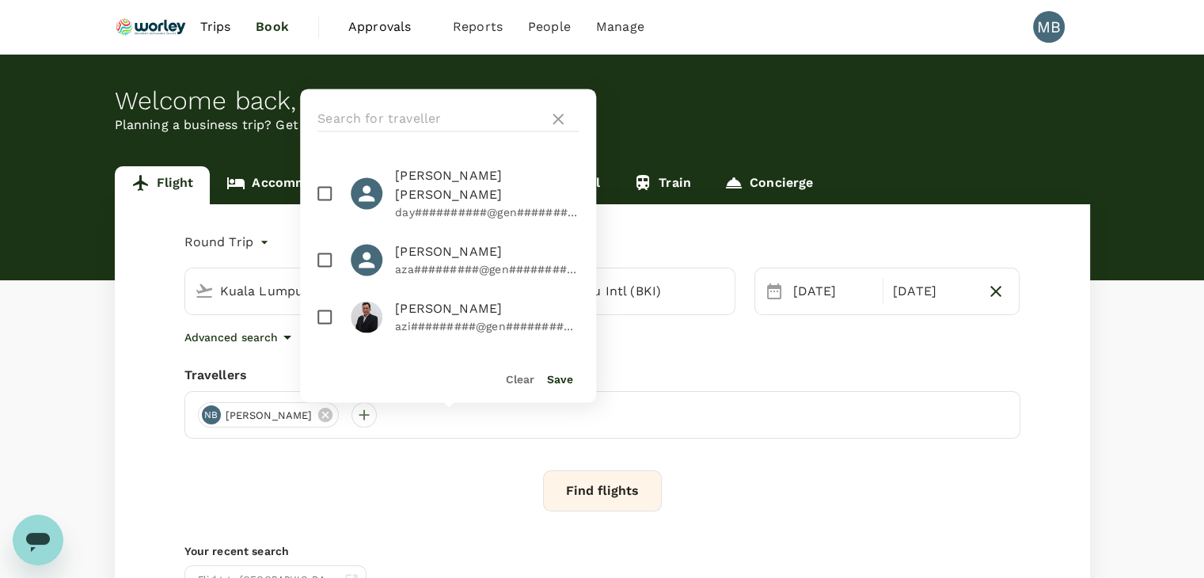
click at [522, 384] on button "Clear" at bounding box center [520, 379] width 28 height 13
click at [561, 116] on icon at bounding box center [558, 118] width 11 height 11
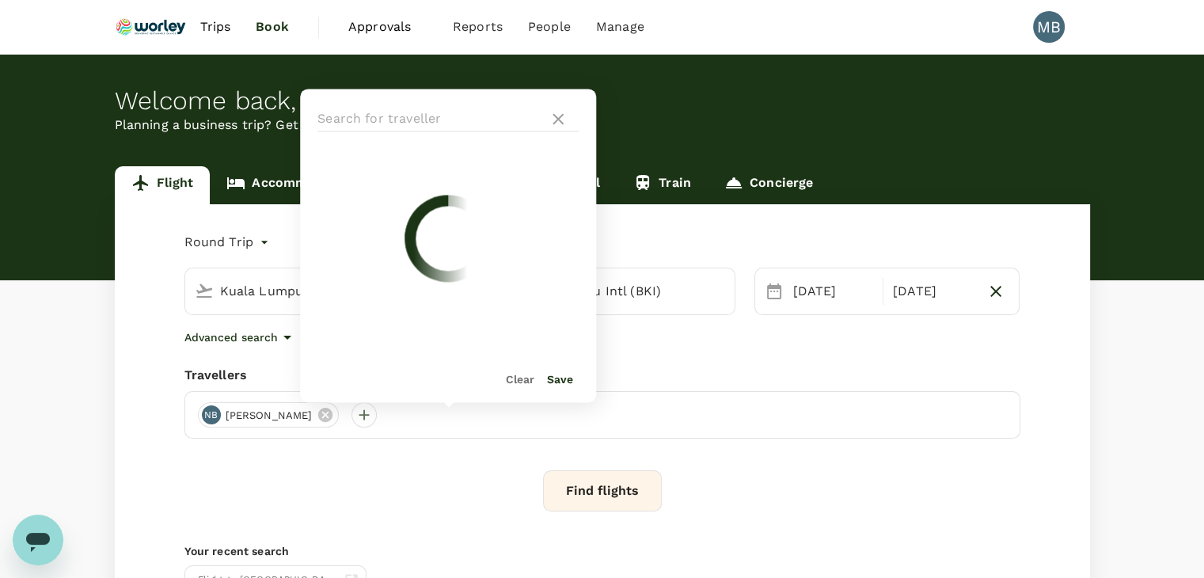
click at [465, 453] on div "Round Trip roundtrip Economy economy Frequent flyer programme Kuala Lumpur Intl…" at bounding box center [602, 428] width 975 height 449
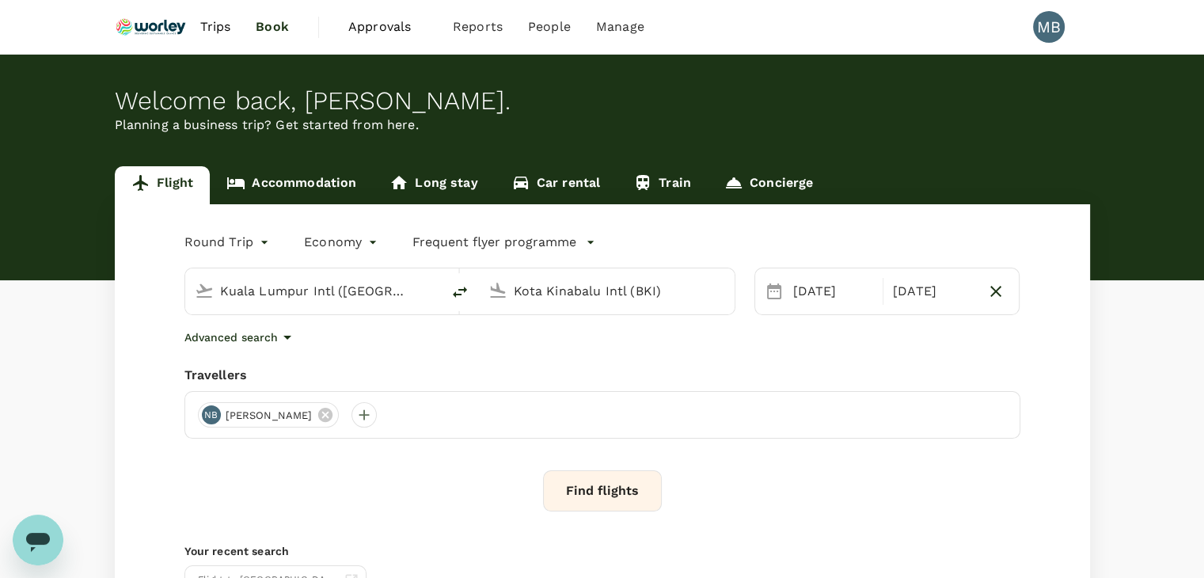
click at [139, 28] on img at bounding box center [151, 26] width 73 height 35
click at [617, 485] on button "Find flights" at bounding box center [602, 490] width 119 height 41
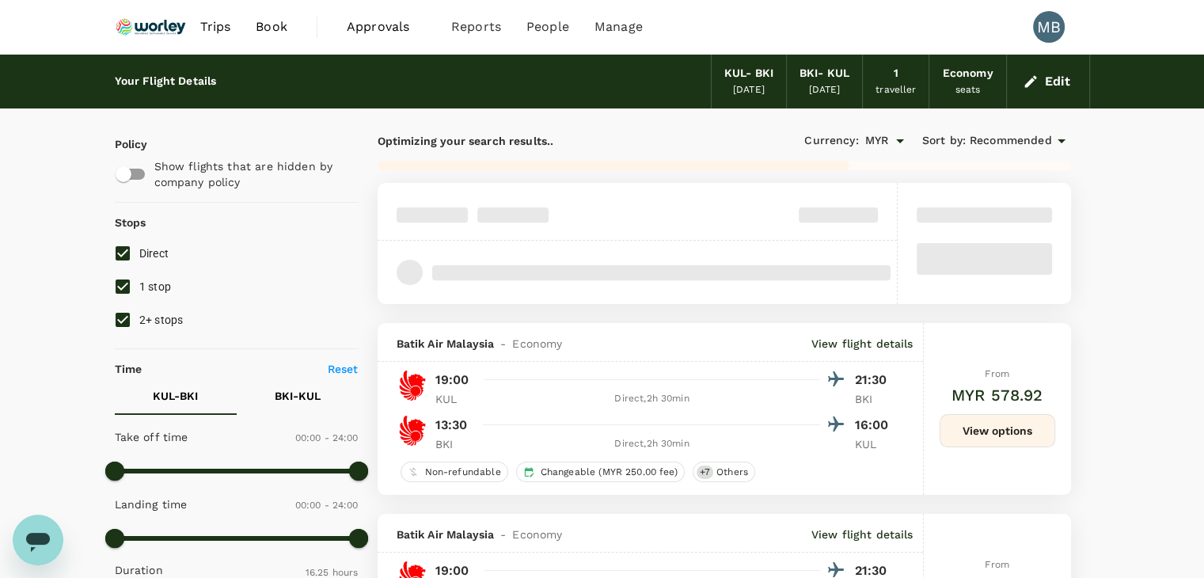
click at [120, 288] on input "1 stop" at bounding box center [122, 286] width 33 height 33
checkbox input "false"
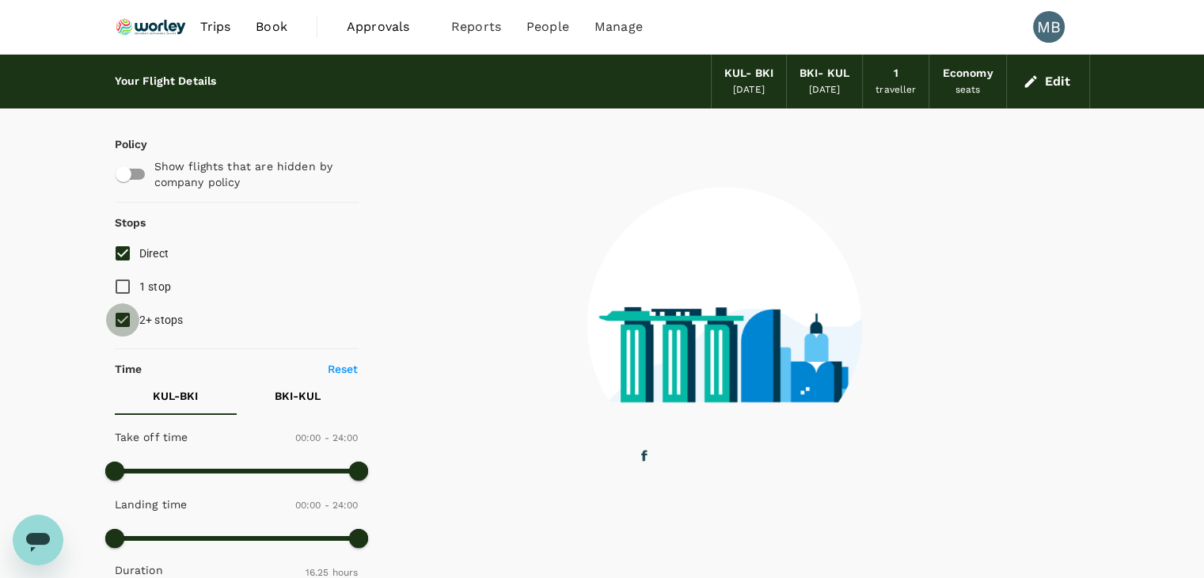
click at [116, 330] on input "2+ stops" at bounding box center [122, 319] width 33 height 33
checkbox input "false"
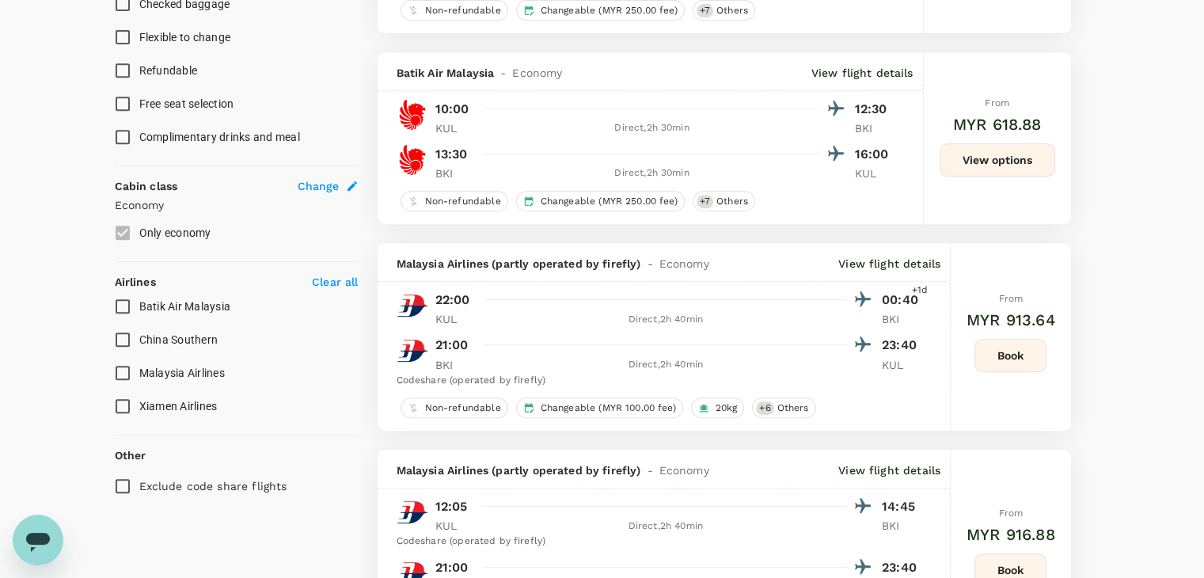
scroll to position [712, 0]
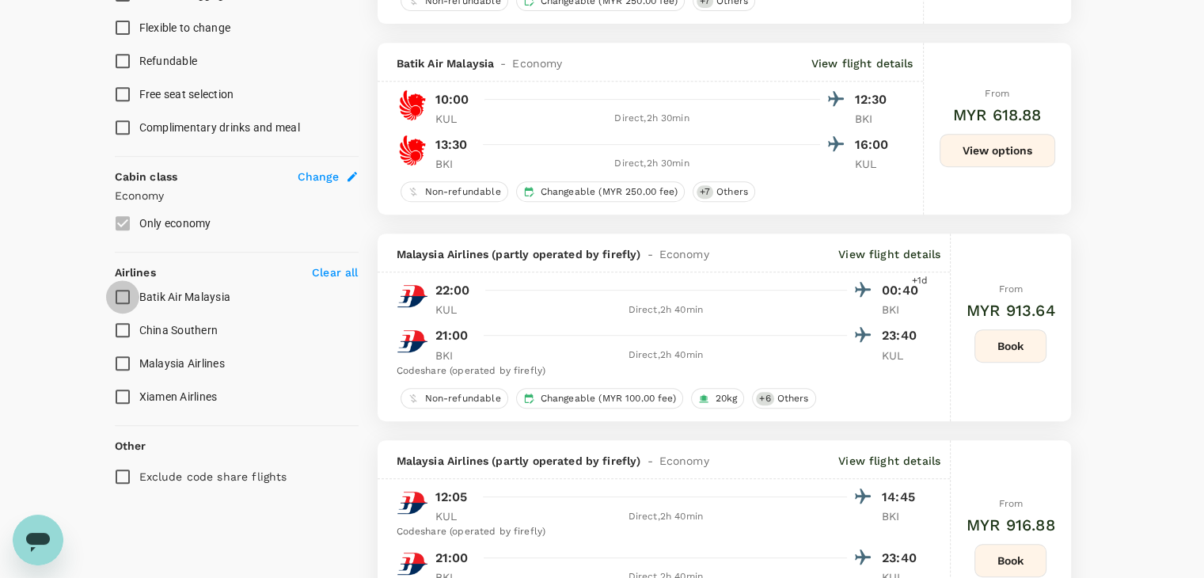
click at [120, 286] on input "Batik Air Malaysia" at bounding box center [122, 296] width 33 height 33
checkbox input "false"
checkbox input "true"
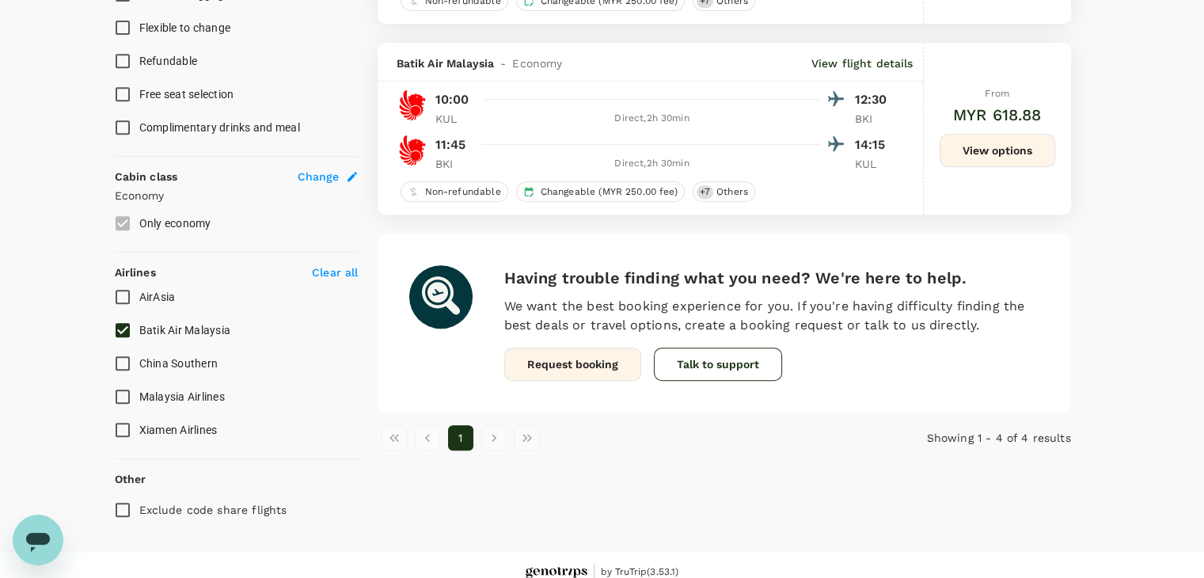
type input "MYR"
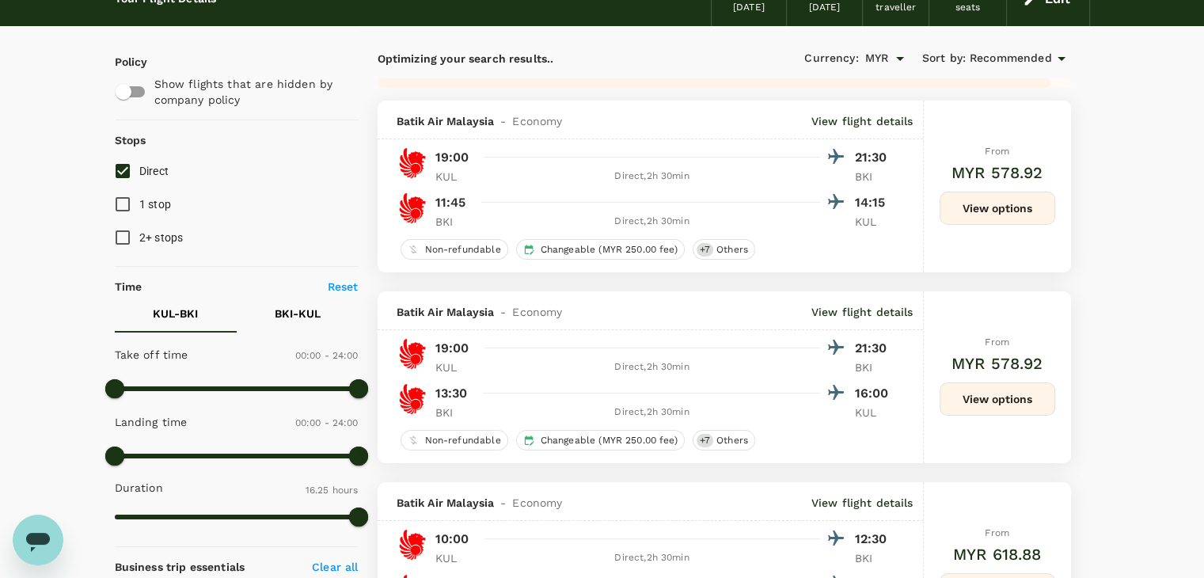
scroll to position [0, 0]
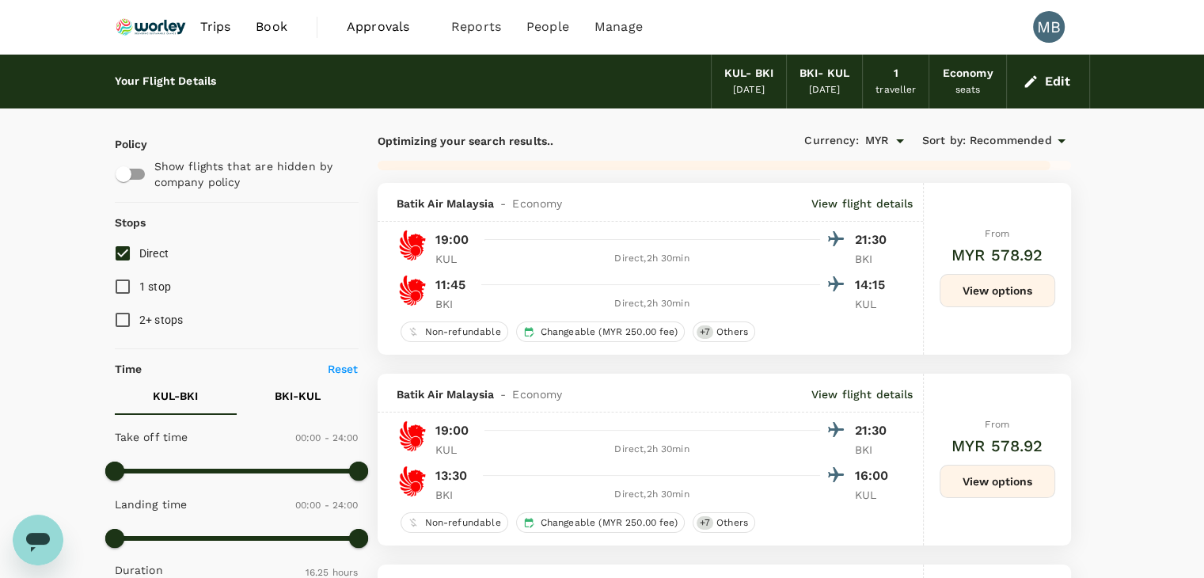
click at [1035, 83] on icon "button" at bounding box center [1031, 82] width 16 height 16
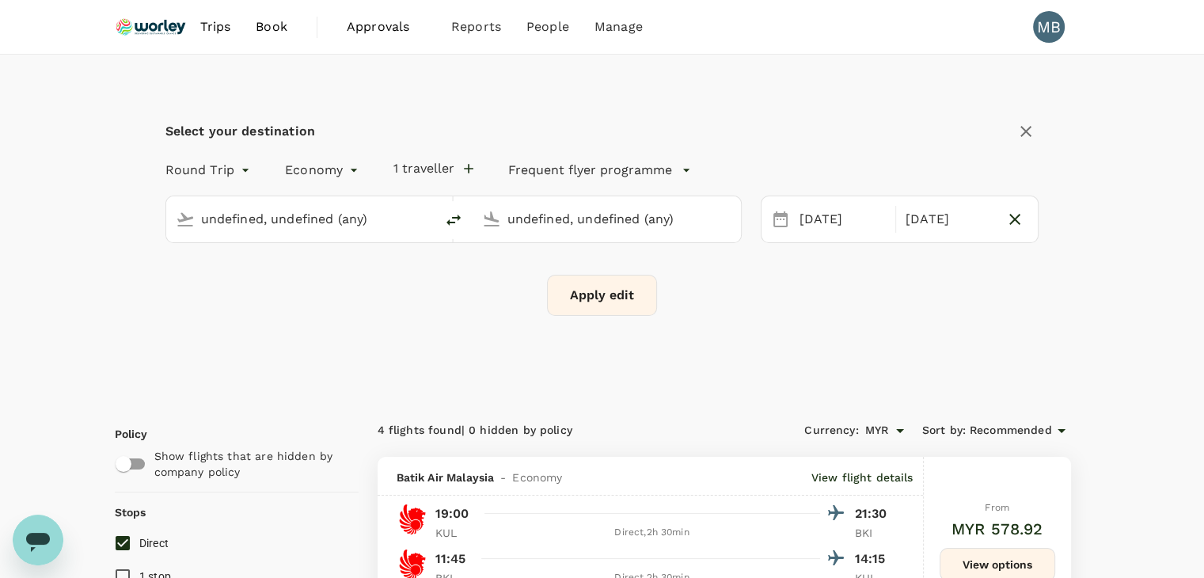
type input "Kuala Lumpur Intl ([GEOGRAPHIC_DATA])"
type input "Kota Kinabalu Intl (BKI)"
type input "Kuala Lumpur Intl ([GEOGRAPHIC_DATA])"
type input "Kota Kinabalu Intl (BKI)"
click at [368, 215] on input "Kuala Lumpur Intl ([GEOGRAPHIC_DATA])" at bounding box center [301, 219] width 200 height 25
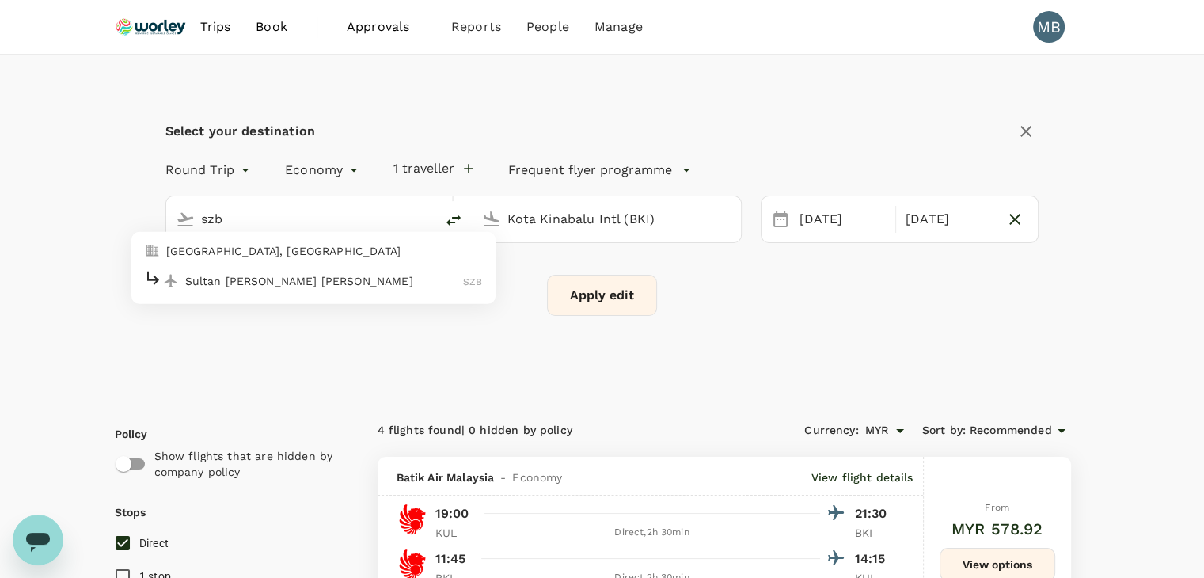
click at [380, 290] on div "Sultan Abdul Aziz Shah SZB" at bounding box center [313, 280] width 339 height 25
type input "Sultan Abdul Aziz Shah (SZB)"
click at [574, 293] on button "Apply edit" at bounding box center [602, 295] width 110 height 41
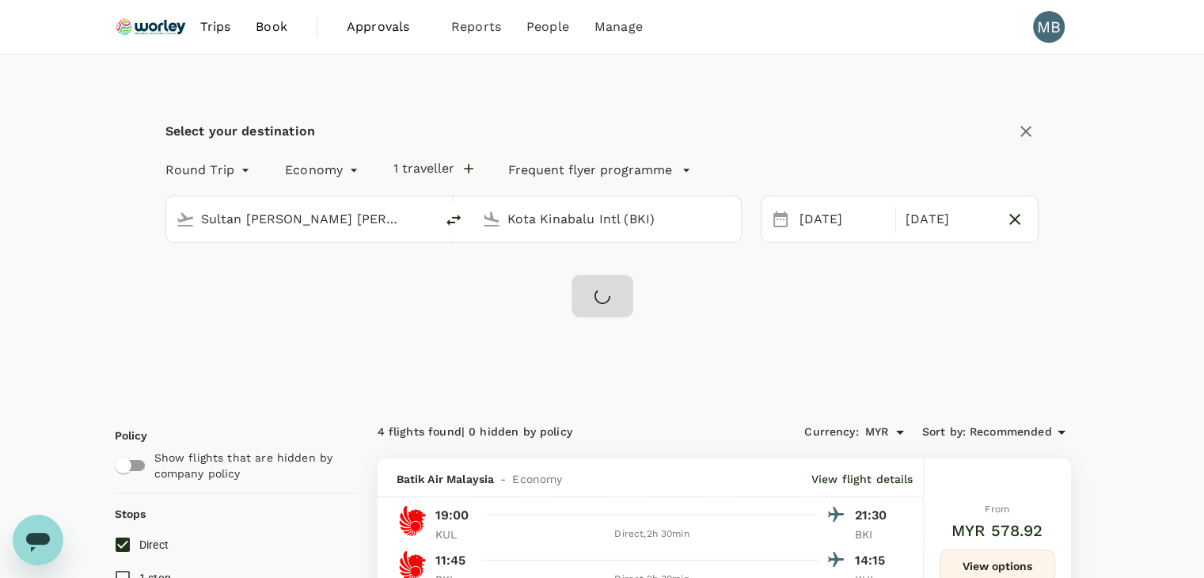
checkbox input "false"
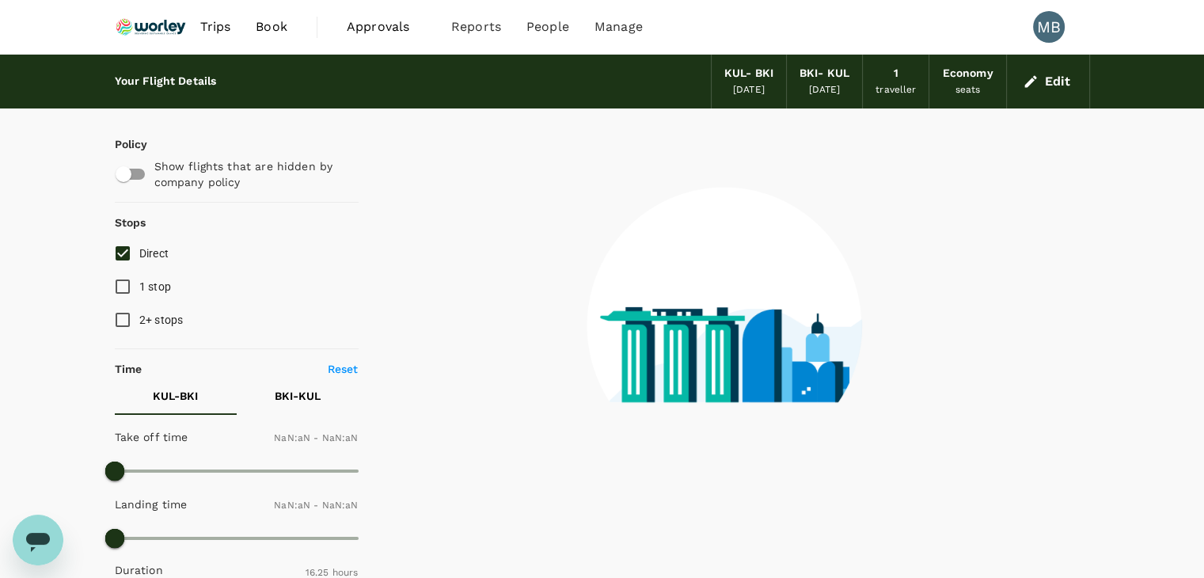
checkbox input "false"
type input "1440"
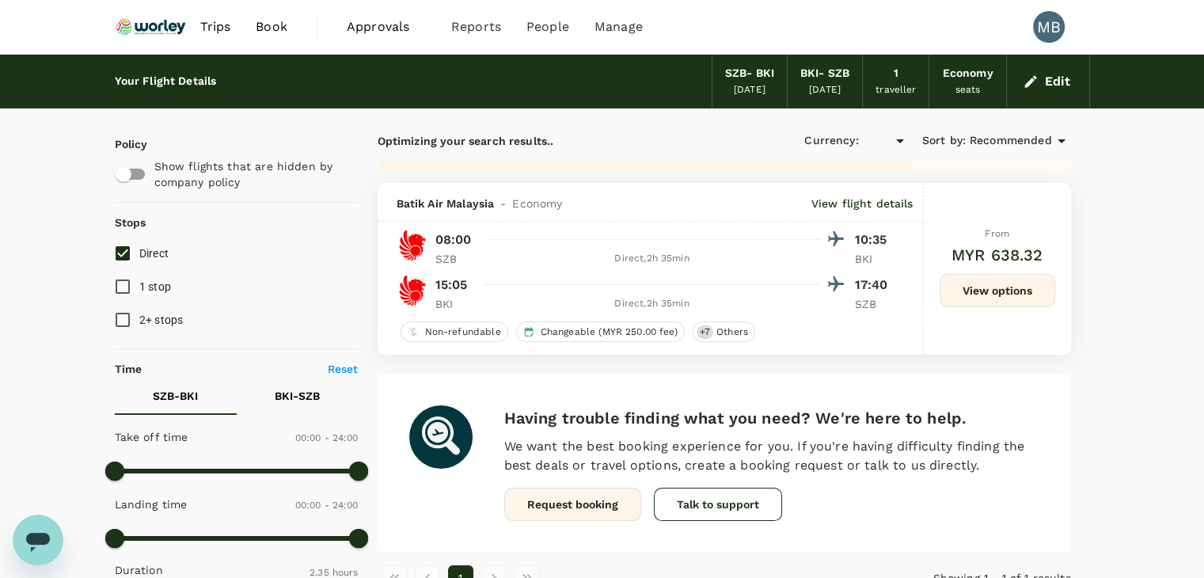
checkbox input "true"
type input "MYR"
click at [983, 290] on button "View options" at bounding box center [998, 290] width 116 height 33
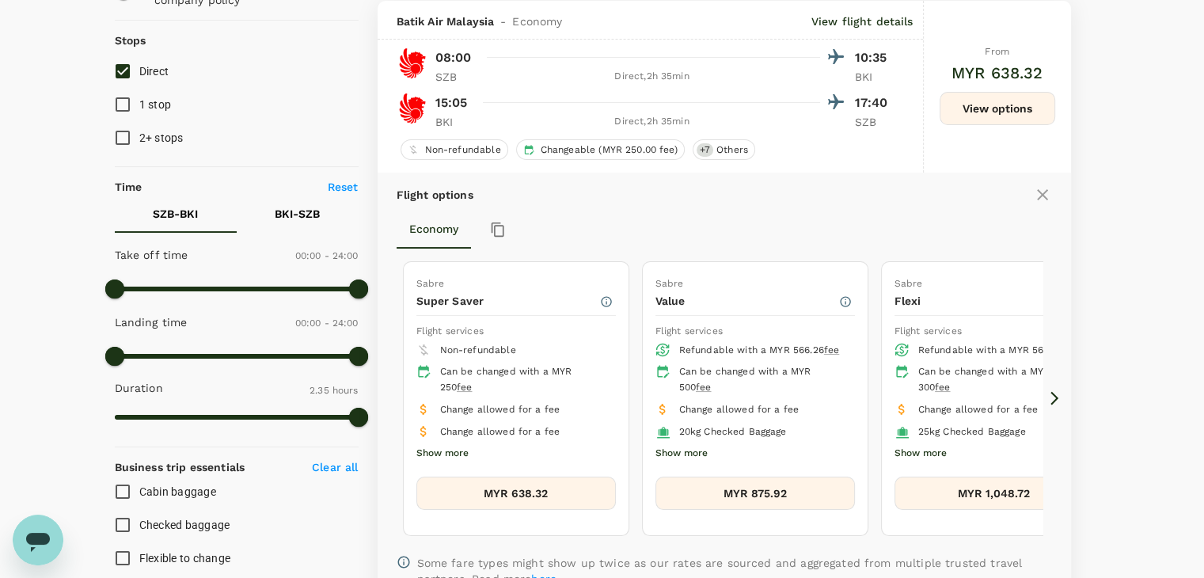
scroll to position [183, 0]
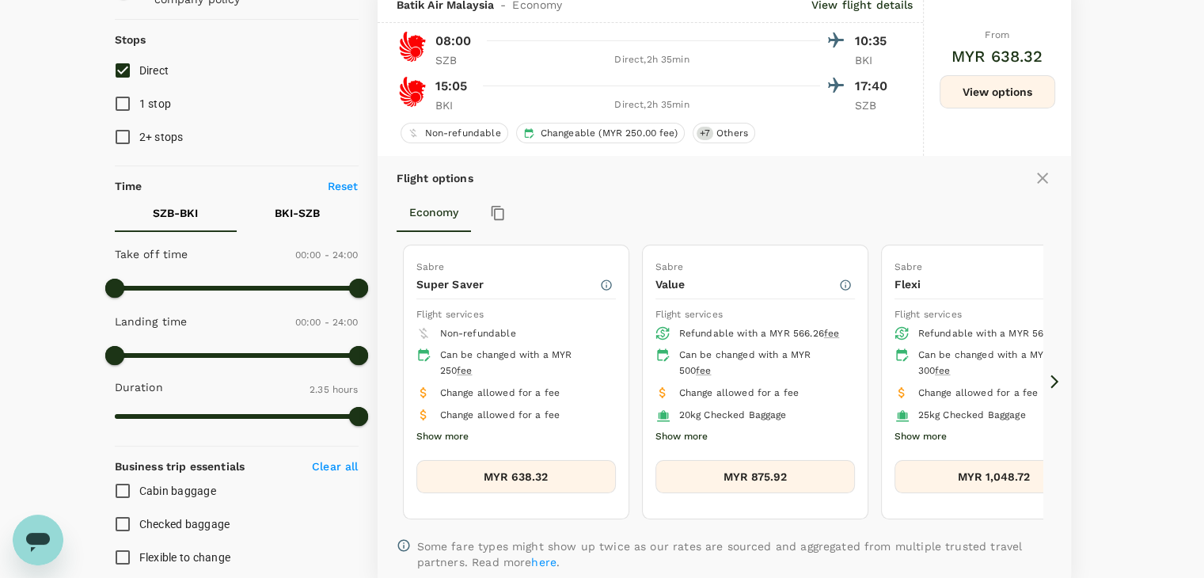
click at [446, 431] on button "Show more" at bounding box center [442, 437] width 52 height 21
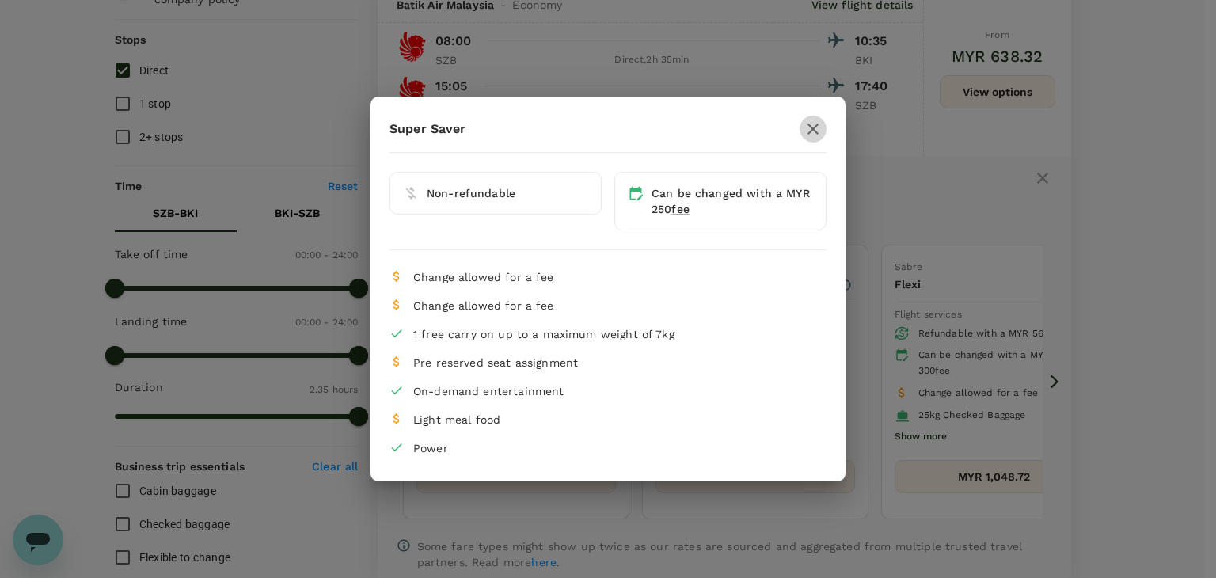
click at [818, 122] on icon "button" at bounding box center [812, 129] width 19 height 19
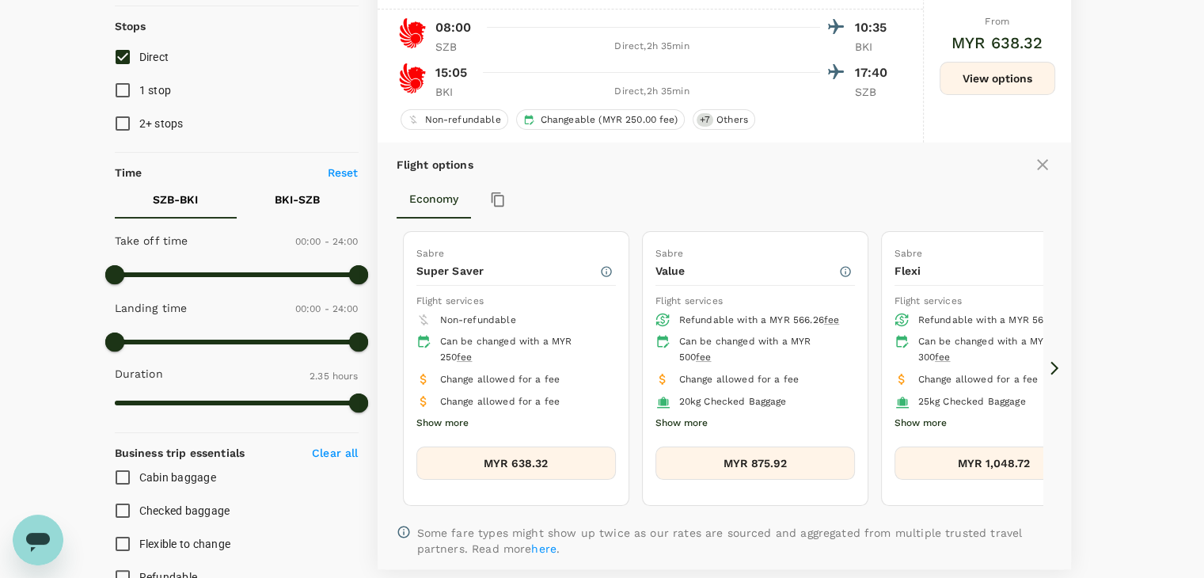
scroll to position [0, 0]
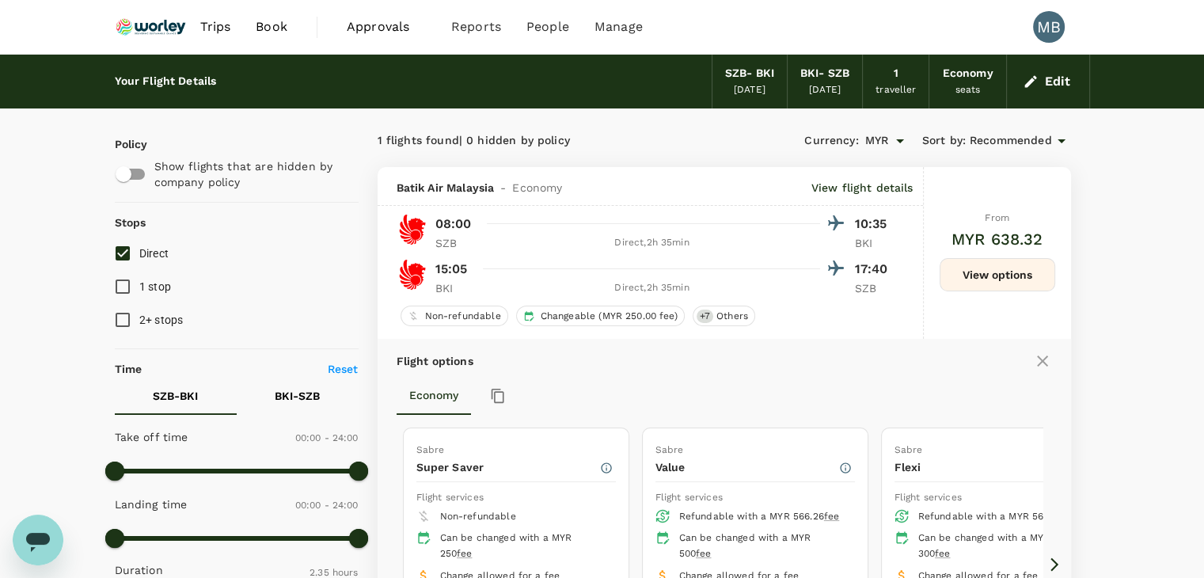
click at [165, 28] on img at bounding box center [151, 26] width 73 height 35
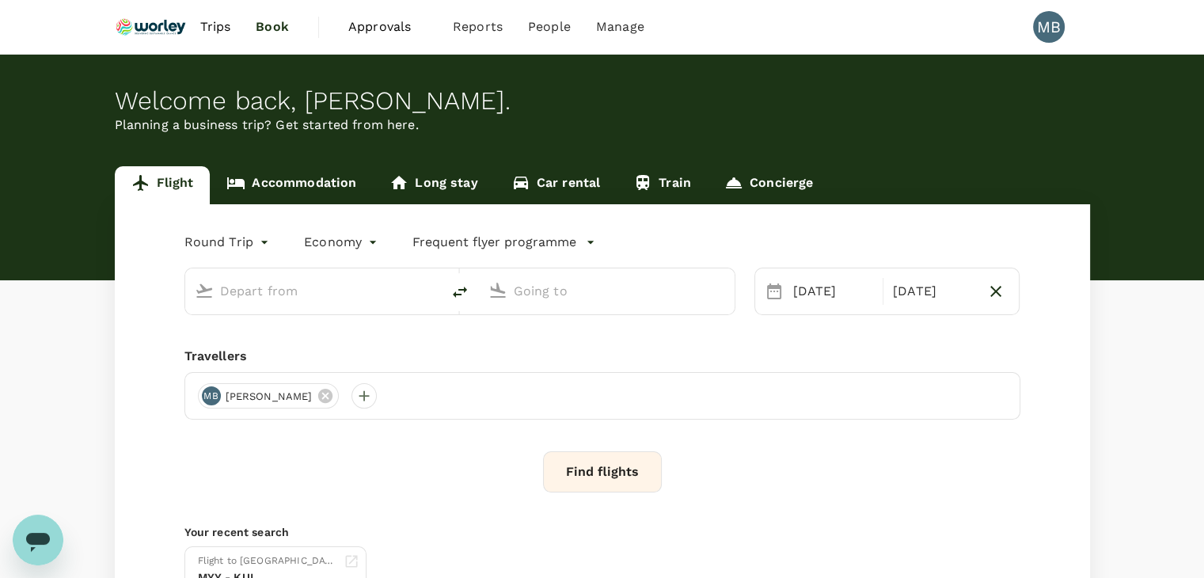
type input "Sultan Abdul Aziz Shah (SZB)"
type input "Kota Kinabalu Intl (BKI)"
type input "Sultan Abdul Aziz Shah (SZB)"
type input "Kota Kinabalu Intl (BKI)"
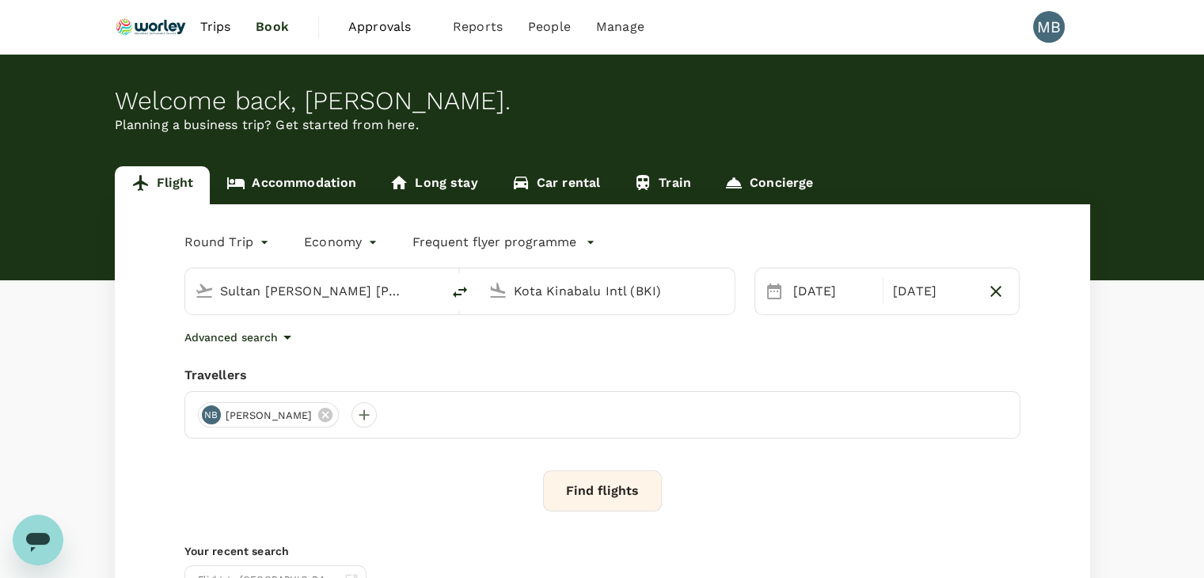
click at [403, 292] on input "Sultan Abdul Aziz Shah (SZB)" at bounding box center [314, 291] width 188 height 25
click at [908, 457] on div "Round Trip roundtrip Economy economy Frequent flyer programme Sultan Abdul Aziz…" at bounding box center [602, 428] width 975 height 449
click at [625, 476] on button "Find flights" at bounding box center [602, 490] width 119 height 41
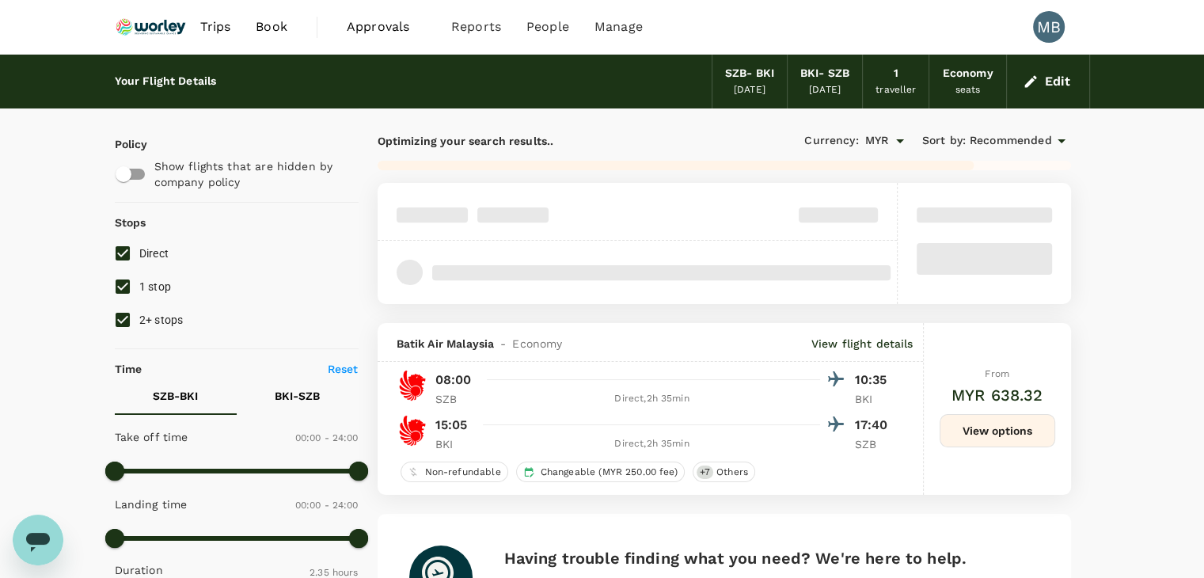
click at [117, 286] on input "1 stop" at bounding box center [122, 286] width 33 height 33
checkbox input "false"
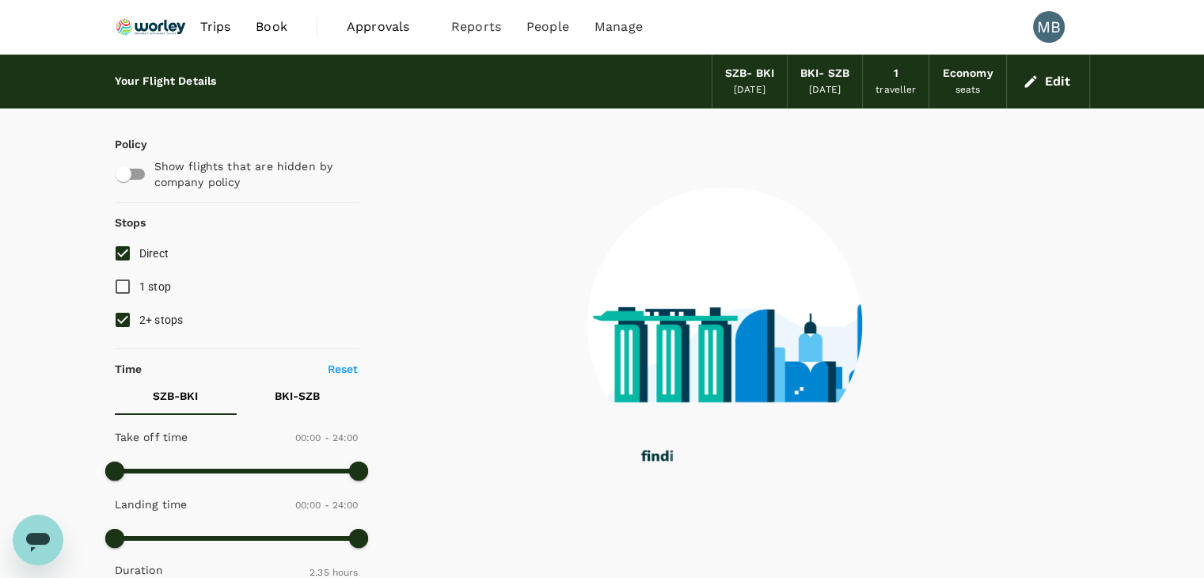
click at [120, 315] on input "2+ stops" at bounding box center [122, 319] width 33 height 33
checkbox input "false"
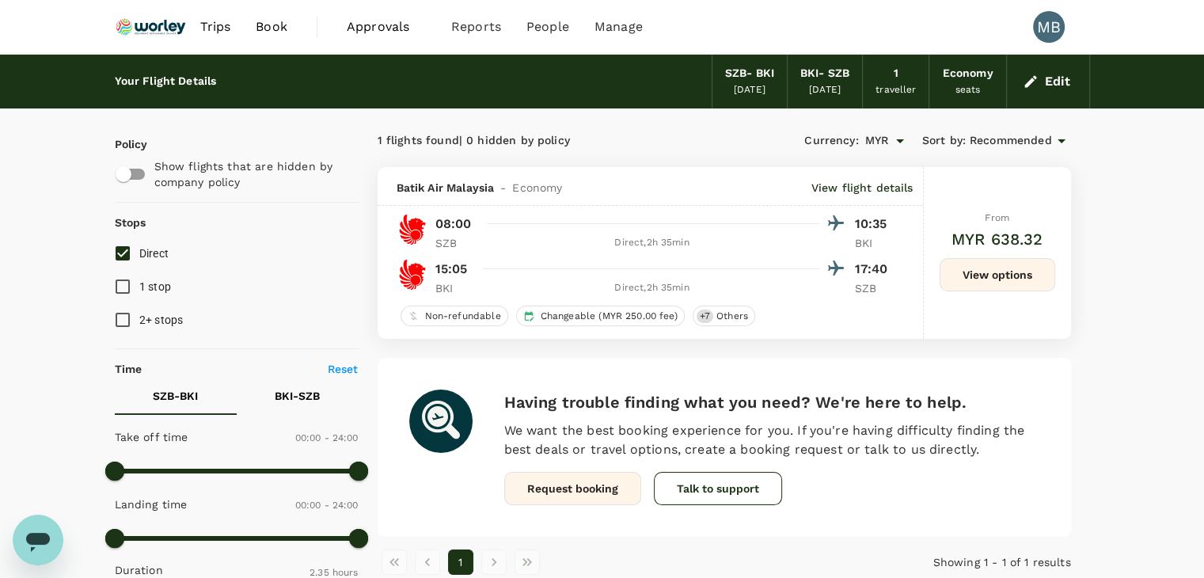
click at [1037, 93] on button "Edit" at bounding box center [1048, 81] width 57 height 25
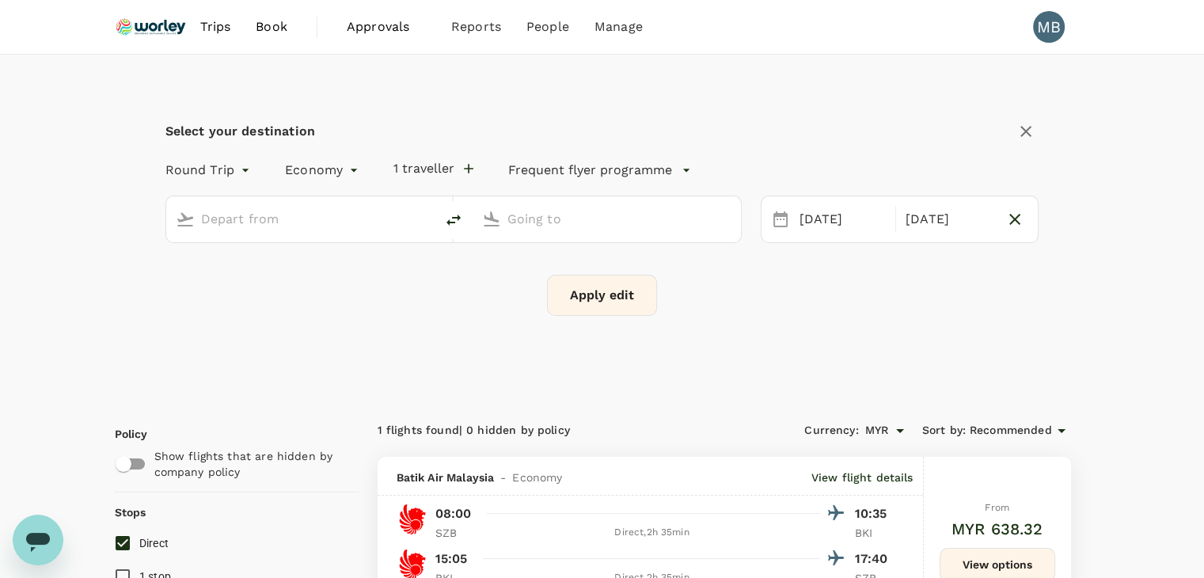
type input "Sultan Abdul Aziz Shah (SZB)"
type input "Kota Kinabalu Intl (BKI)"
click at [393, 218] on input "Sultan Abdul Aziz Shah (SZB)" at bounding box center [301, 219] width 200 height 25
click at [326, 290] on div "Kuala Lumpur Intl KUL" at bounding box center [313, 280] width 339 height 25
type input "Kuala Lumpur Intl ([GEOGRAPHIC_DATA])"
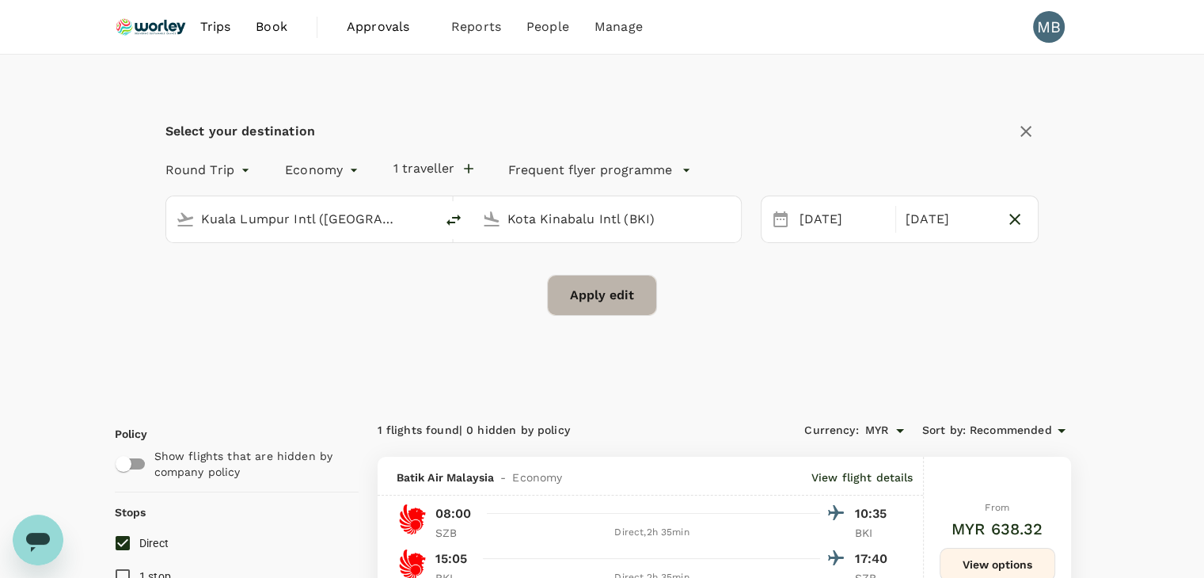
click at [598, 284] on button "Apply edit" at bounding box center [602, 295] width 110 height 41
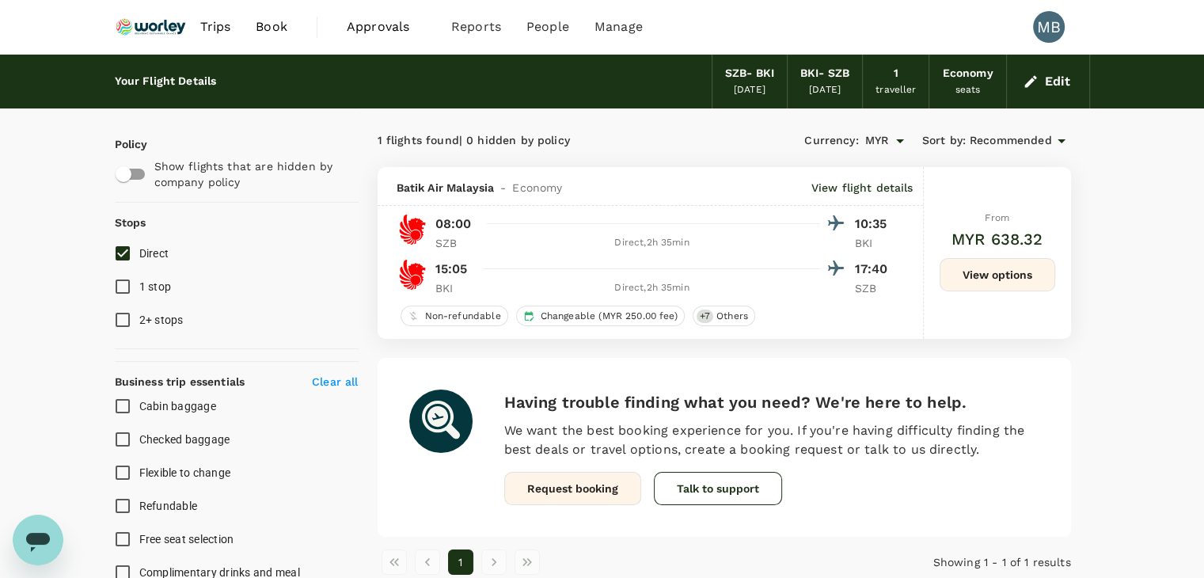
checkbox input "false"
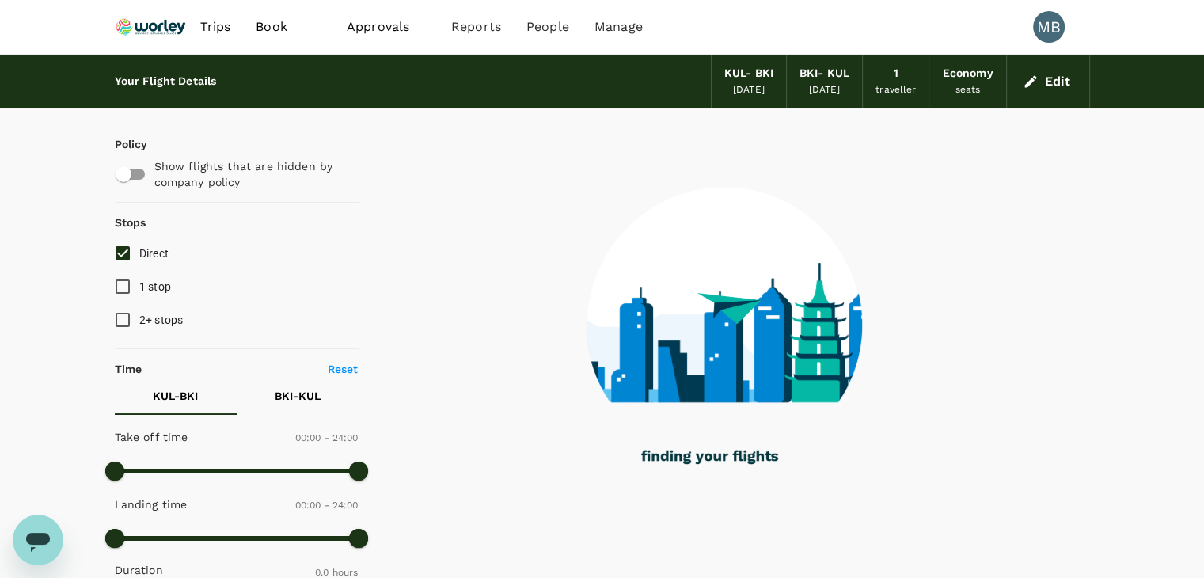
type input "985"
checkbox input "true"
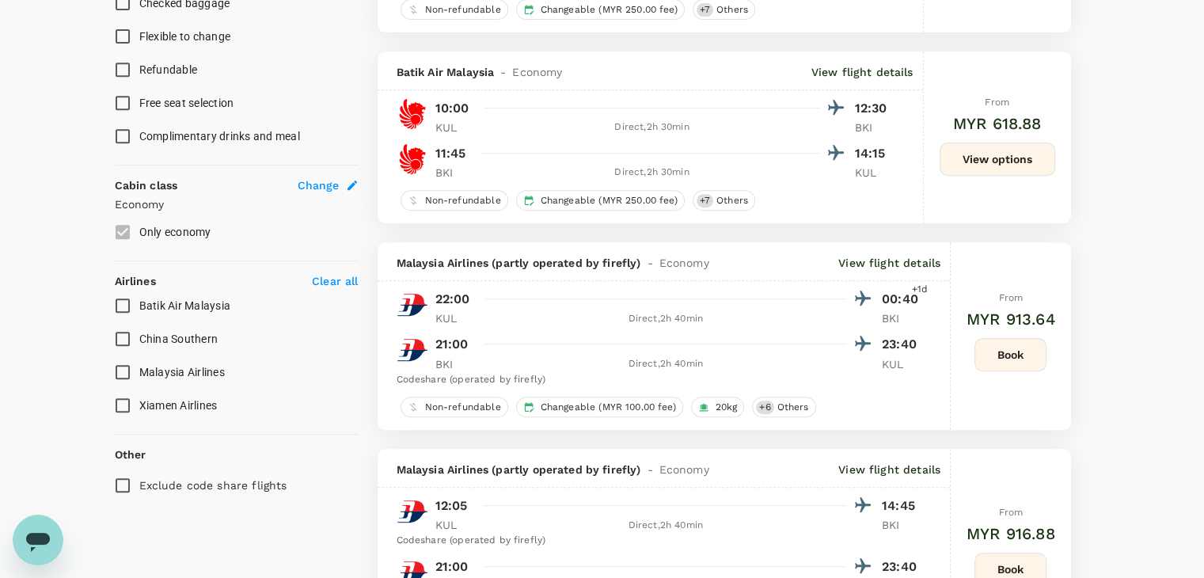
scroll to position [712, 0]
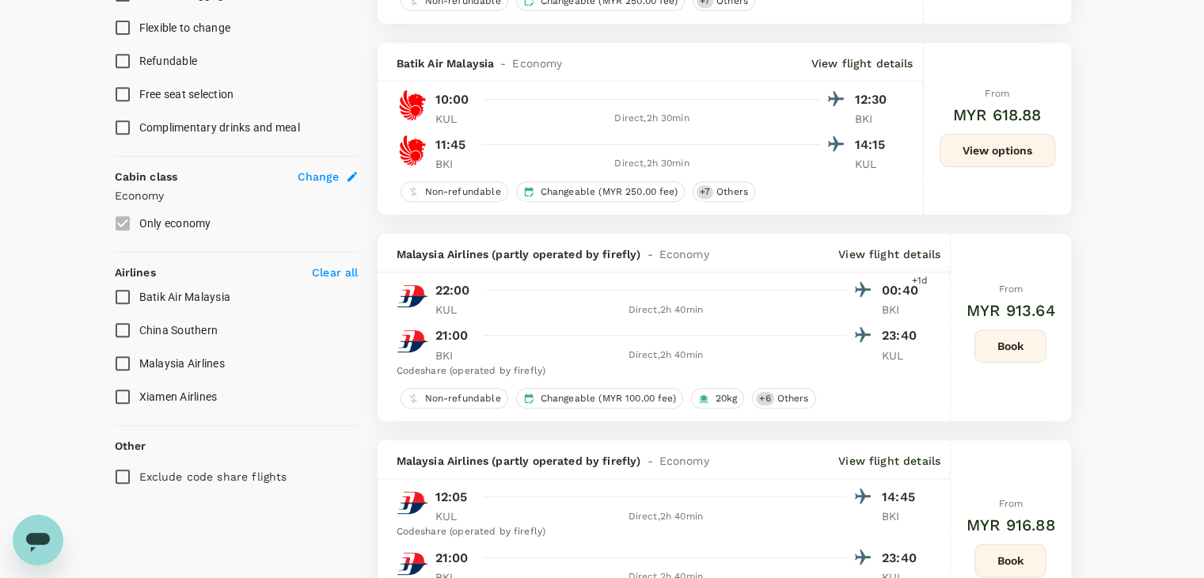
click at [115, 357] on input "Malaysia Airlines" at bounding box center [122, 363] width 33 height 33
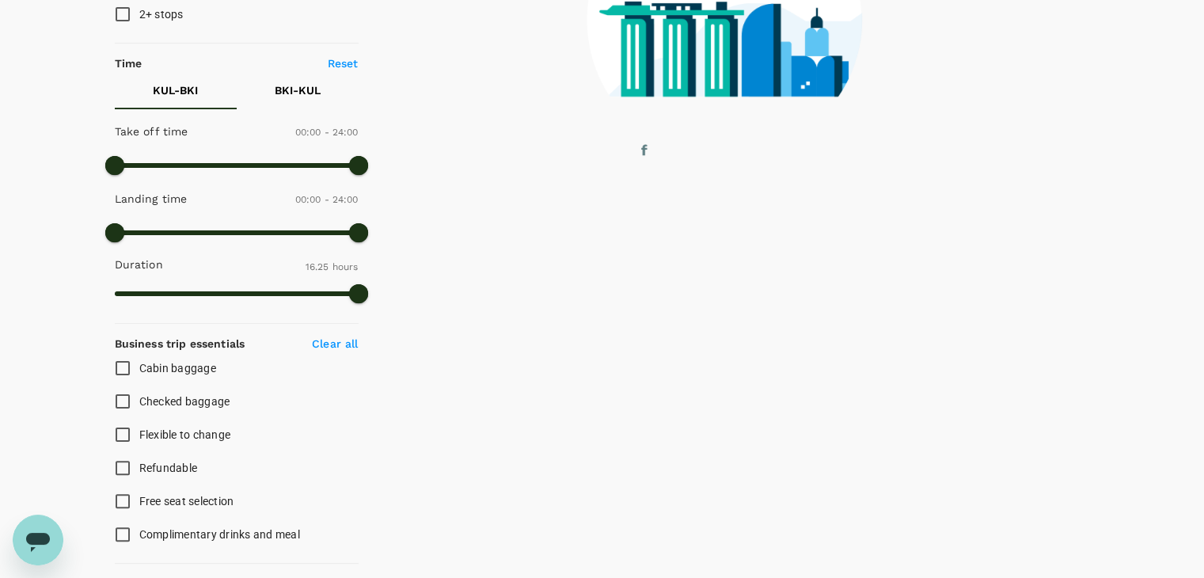
scroll to position [0, 0]
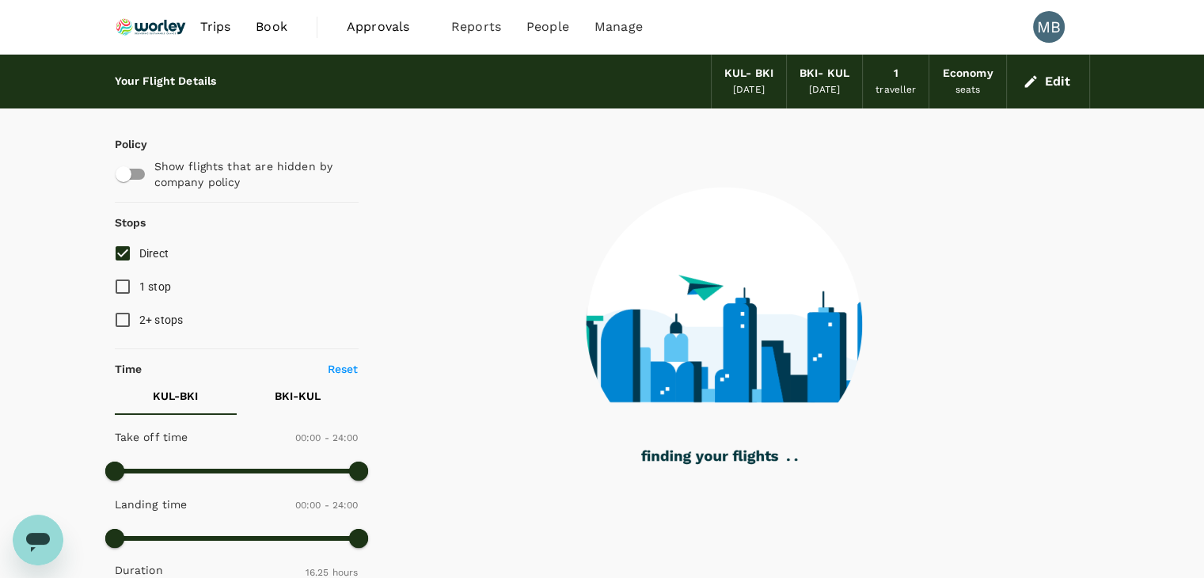
checkbox input "false"
checkbox input "true"
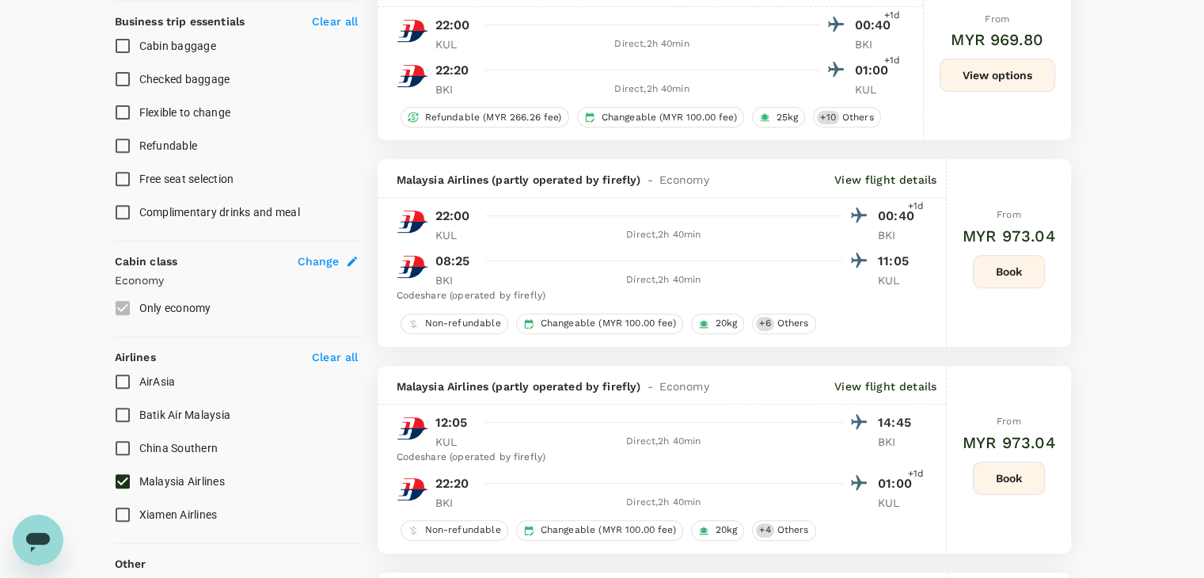
scroll to position [712, 0]
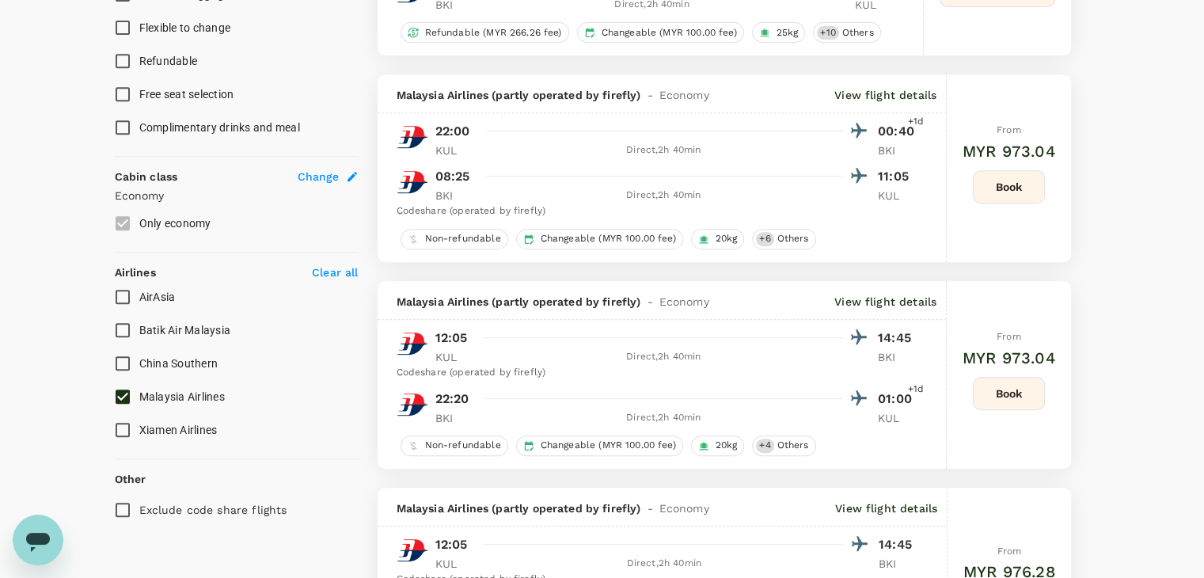
click at [130, 511] on input "Exclude code share flights" at bounding box center [122, 509] width 33 height 33
checkbox input "true"
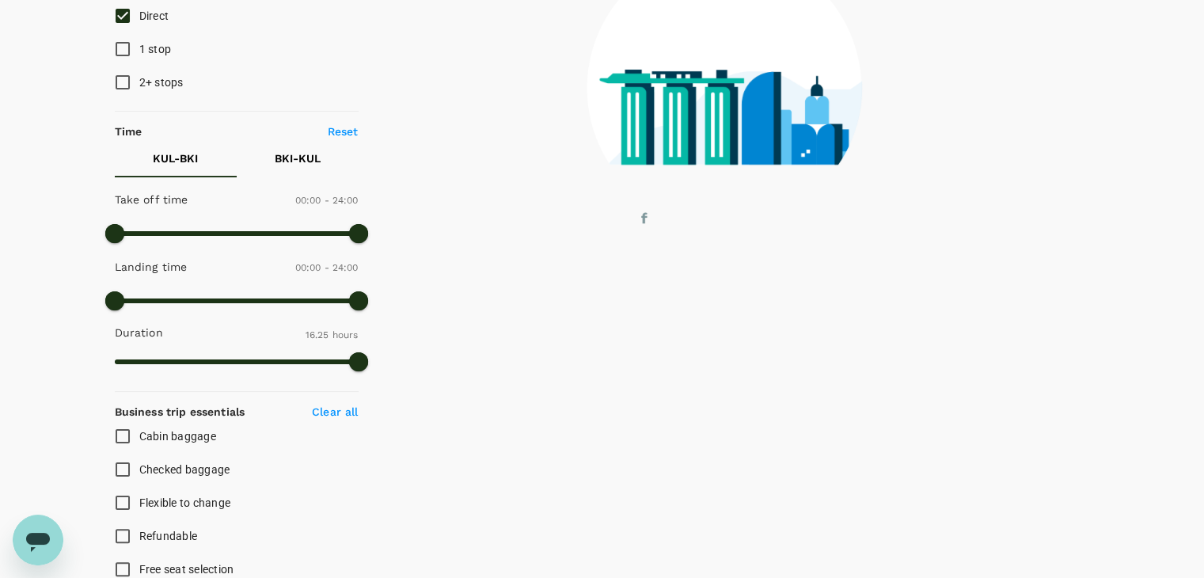
scroll to position [0, 0]
